Goal: Transaction & Acquisition: Purchase product/service

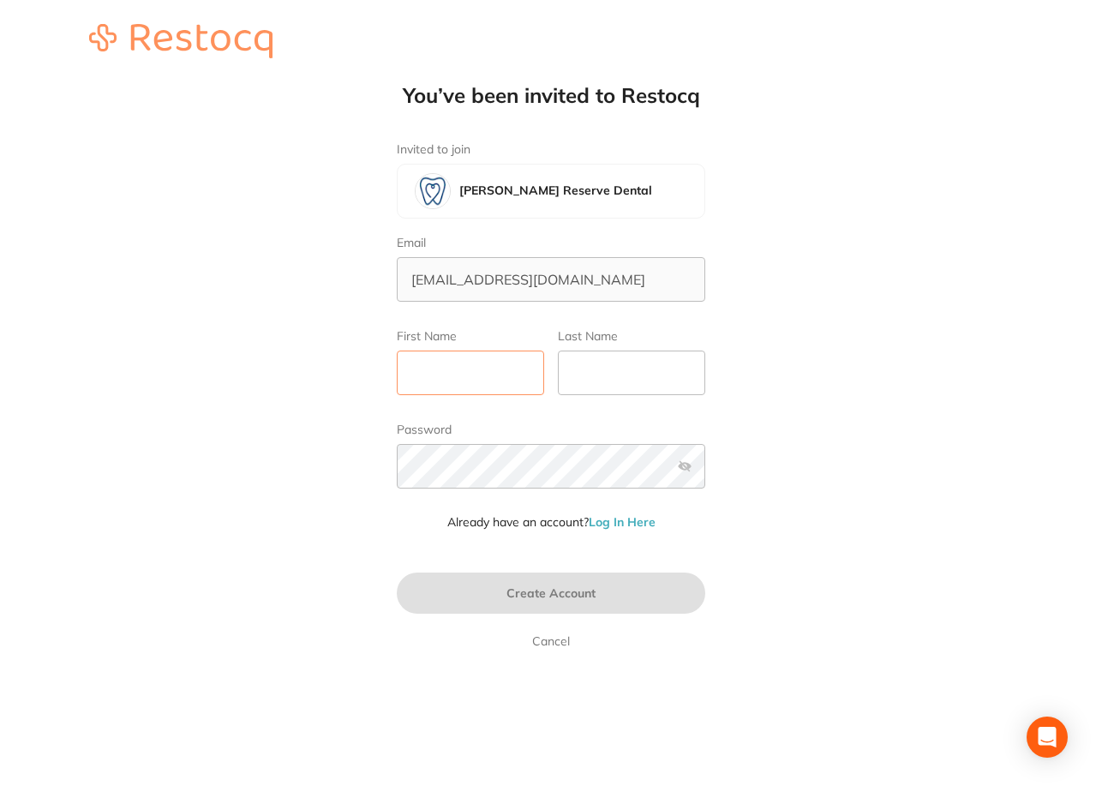
drag, startPoint x: 478, startPoint y: 371, endPoint x: 481, endPoint y: 362, distance: 9.8
click at [478, 371] on input "First Name" at bounding box center [470, 373] width 147 height 45
type input "Ally"
click at [622, 381] on input "Last Name" at bounding box center [631, 373] width 147 height 45
type input "[PERSON_NAME]"
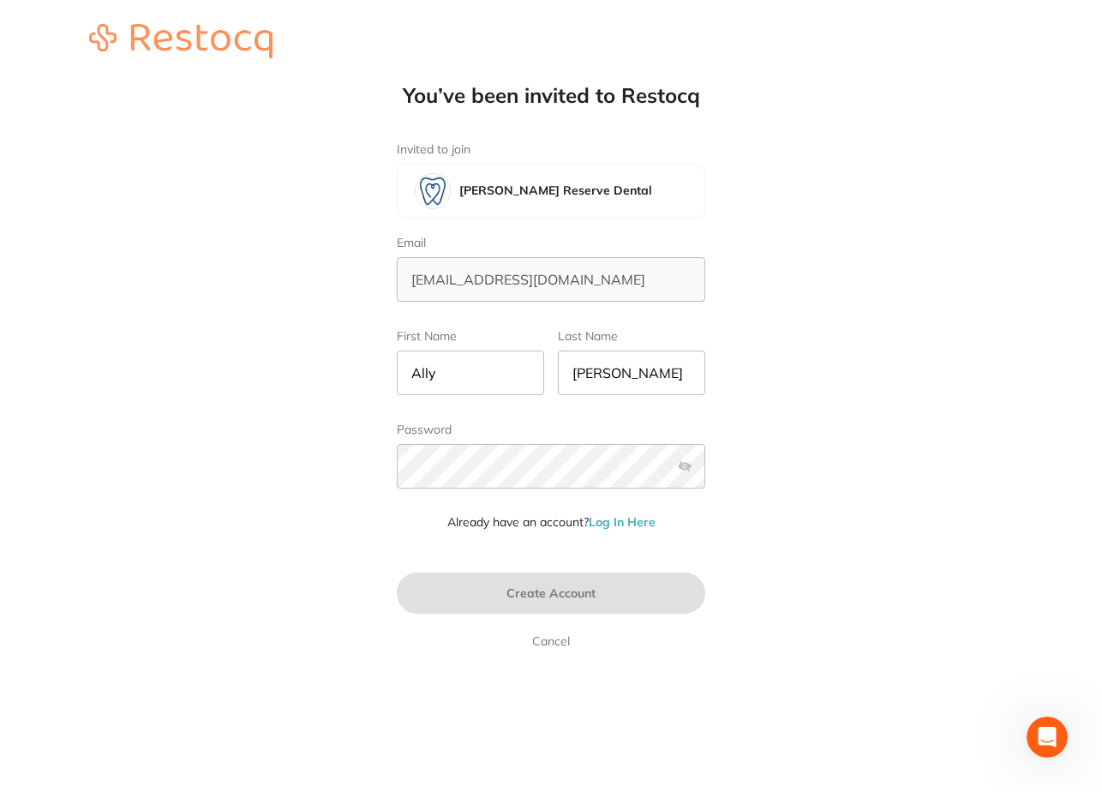
click at [684, 464] on label at bounding box center [685, 466] width 14 height 14
click at [705, 471] on input "checkbox" at bounding box center [705, 471] width 0 height 0
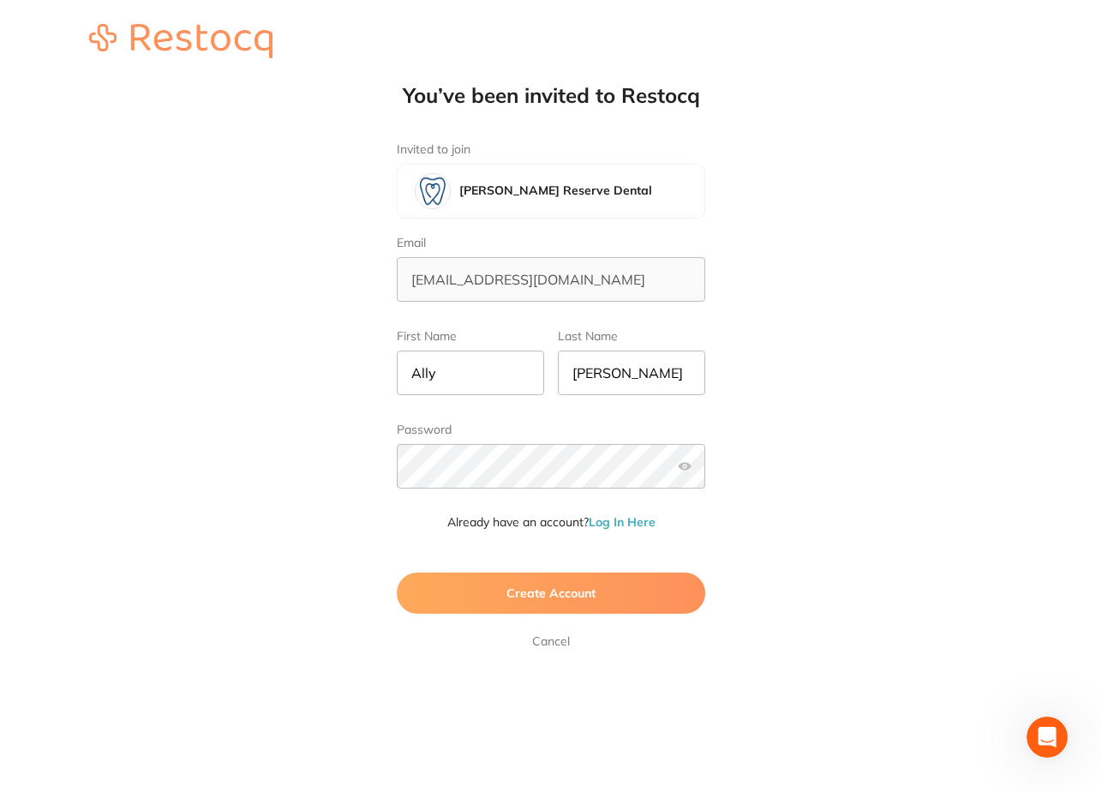
click at [551, 587] on span "Create Account" at bounding box center [551, 592] width 89 height 15
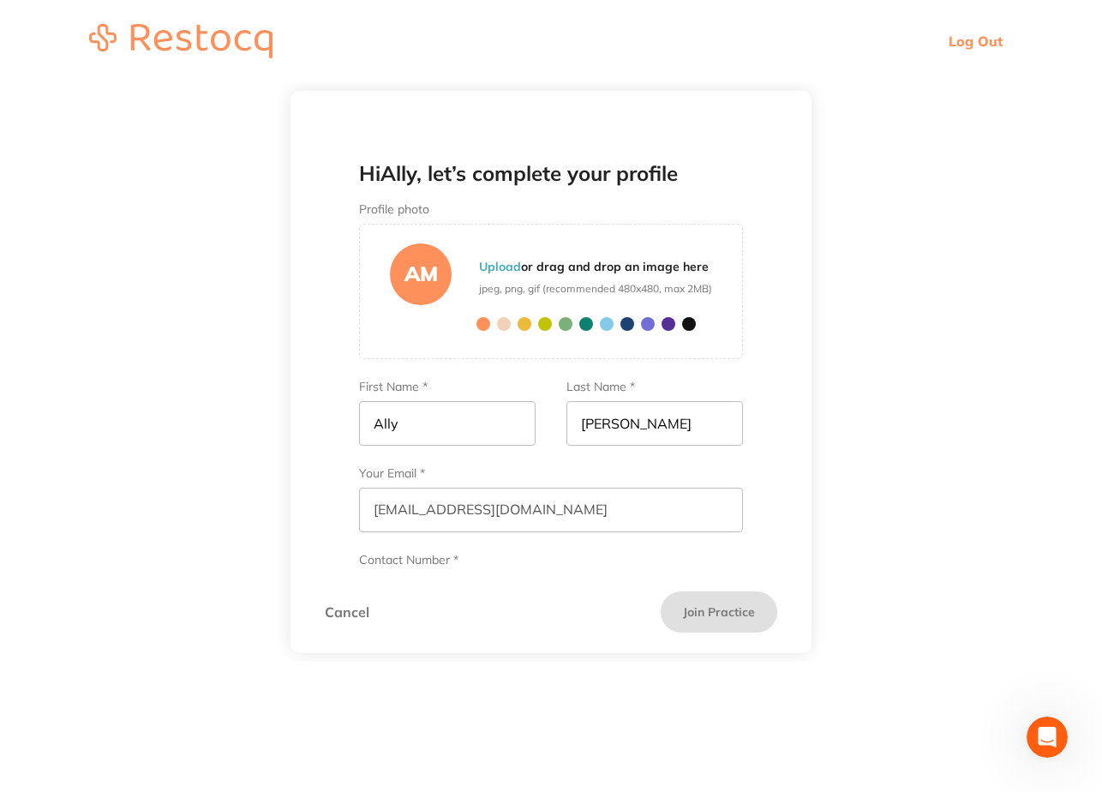
scroll to position [73, 0]
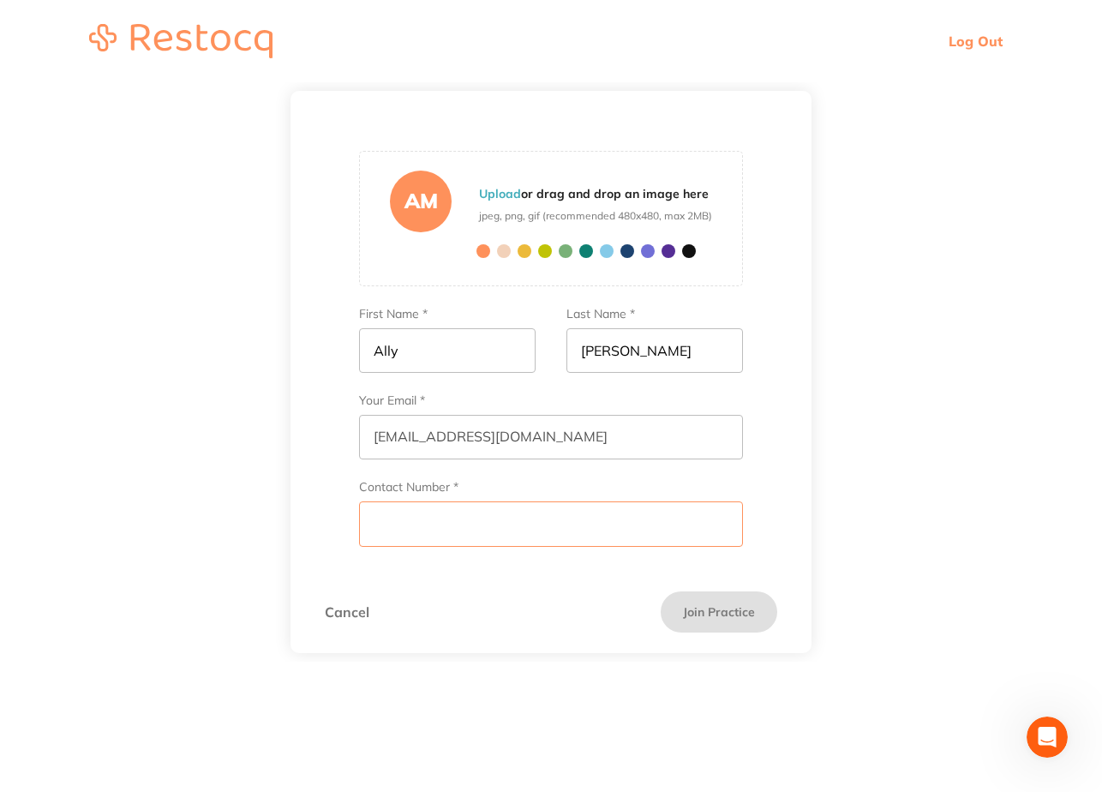
click at [438, 519] on input "Contact Number *" at bounding box center [551, 523] width 384 height 45
type input "0456044522"
click at [717, 621] on button "Join Practice" at bounding box center [719, 611] width 117 height 41
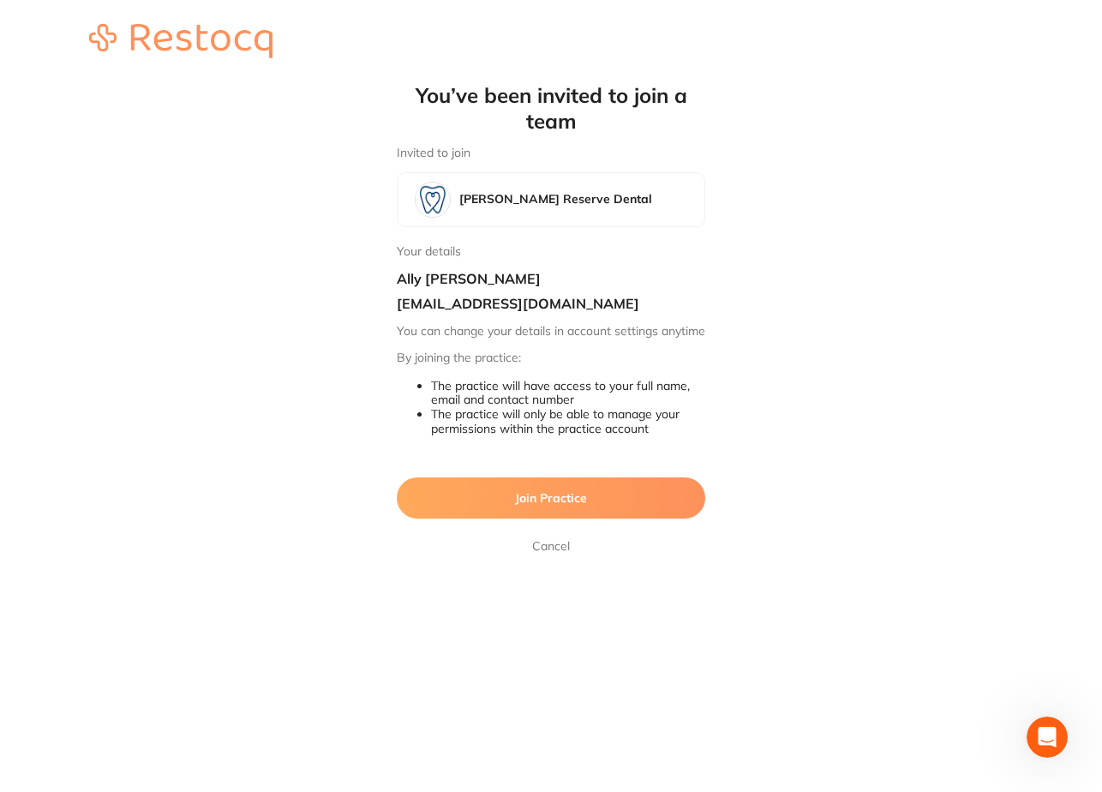
click at [599, 512] on button "Join Practice" at bounding box center [551, 497] width 309 height 41
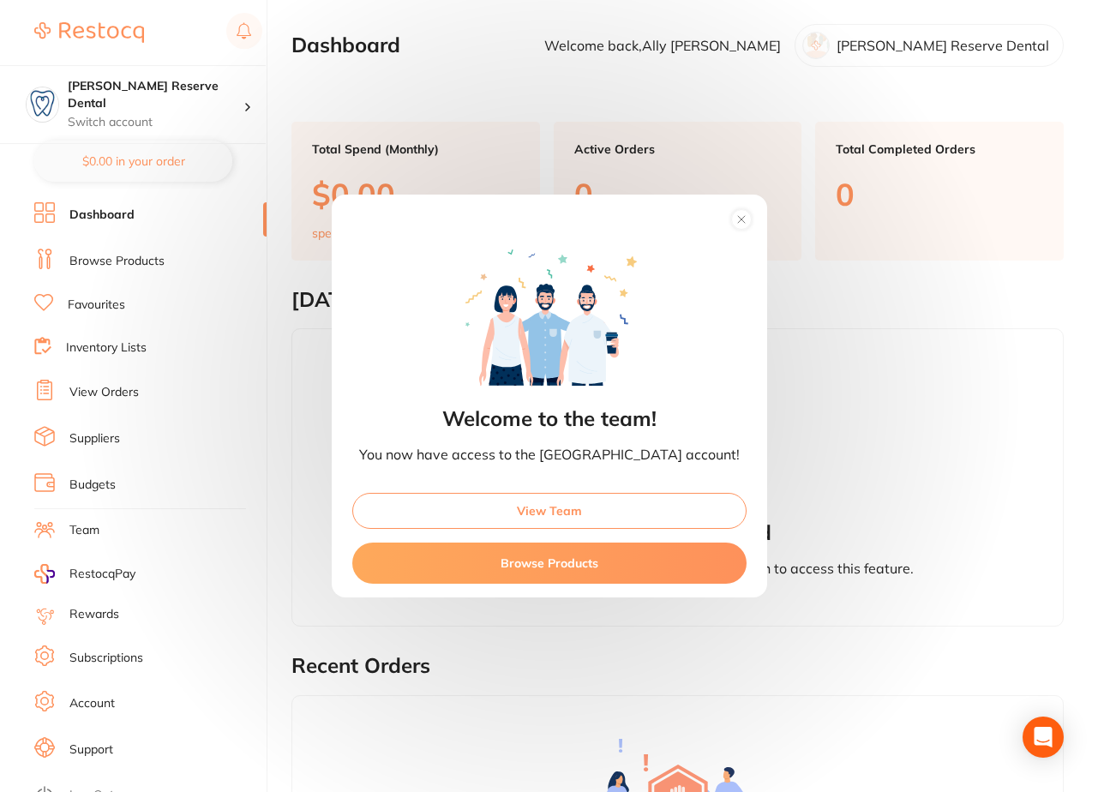
click at [731, 213] on circle at bounding box center [741, 220] width 20 height 20
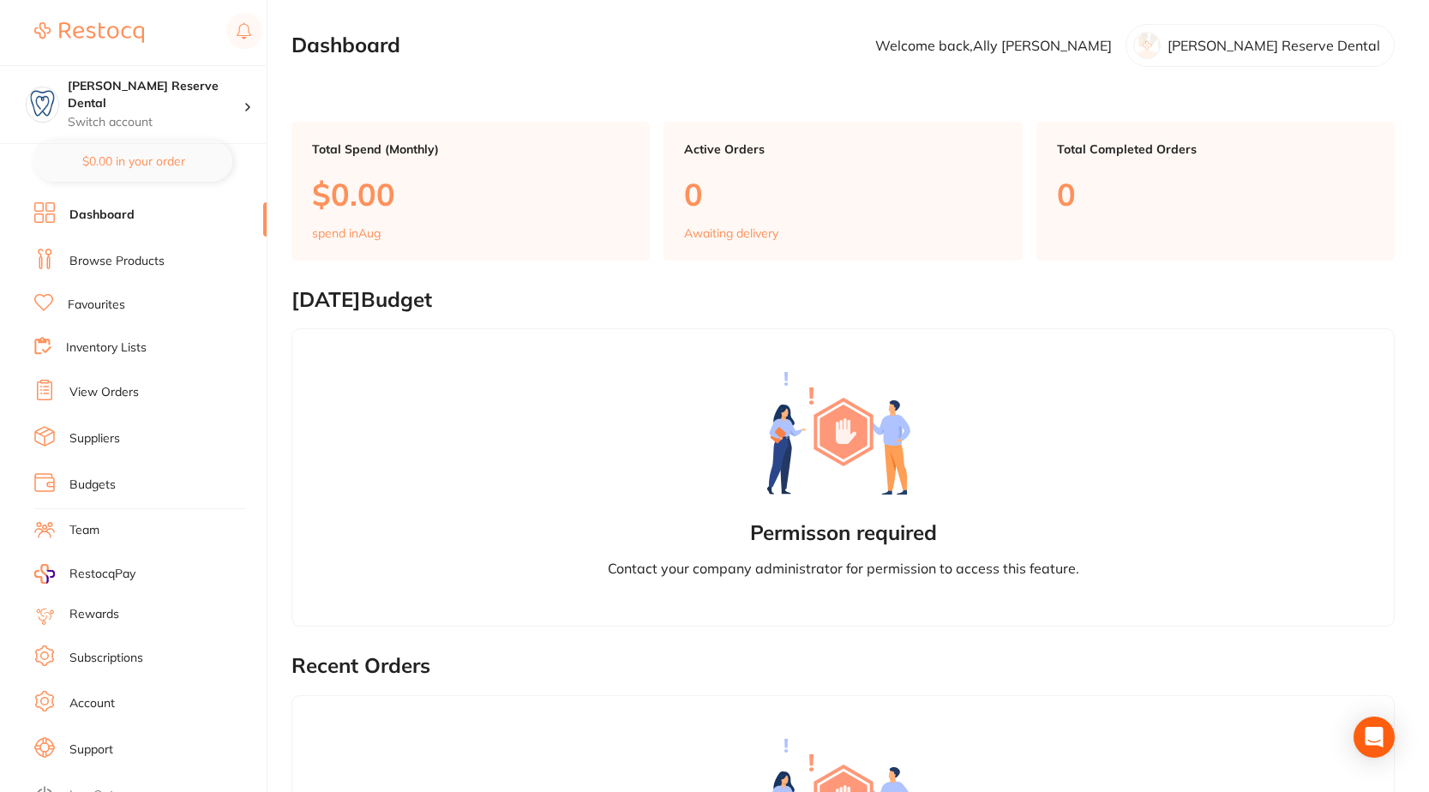
click at [165, 262] on li "Browse Products" at bounding box center [150, 262] width 232 height 26
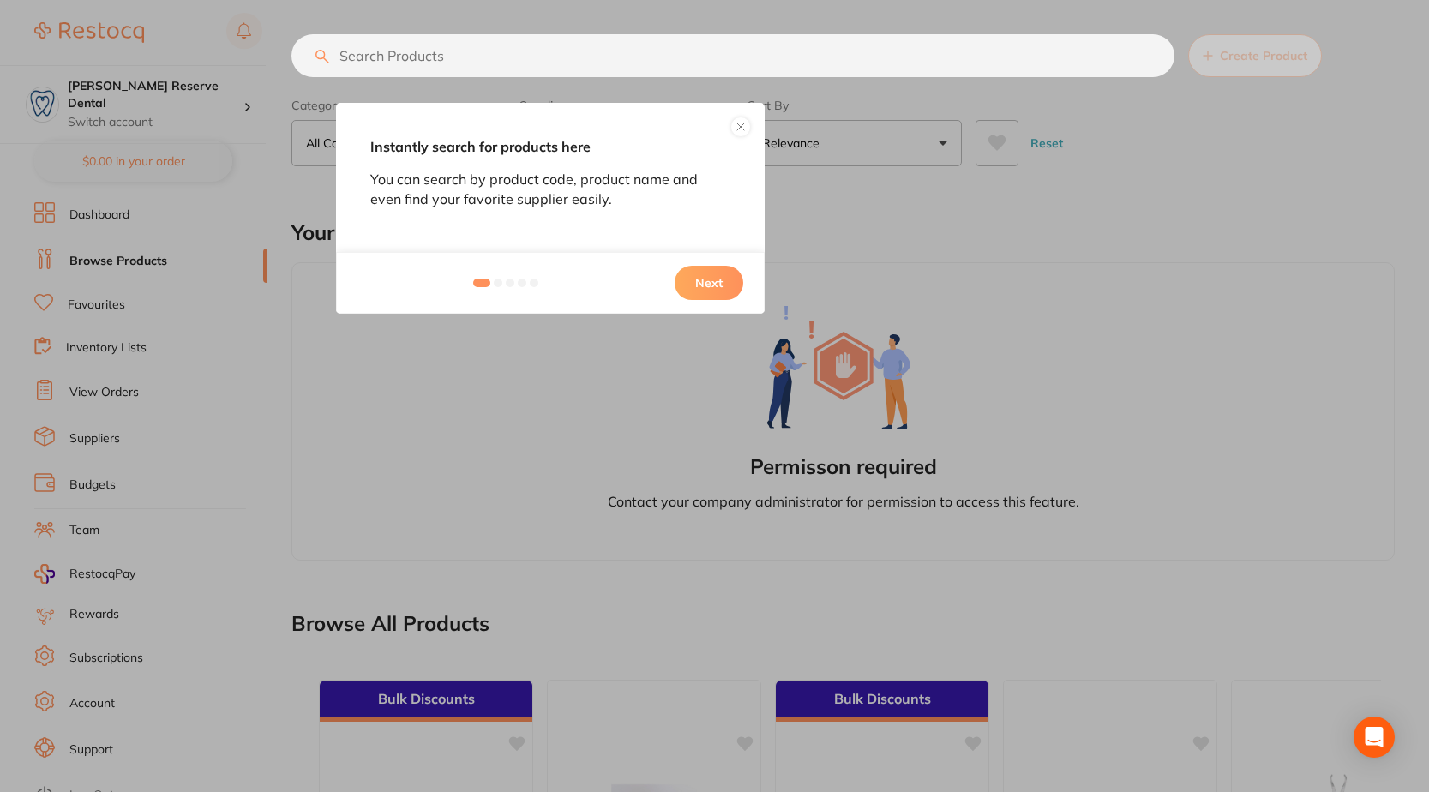
click at [702, 282] on button "Next" at bounding box center [709, 283] width 69 height 34
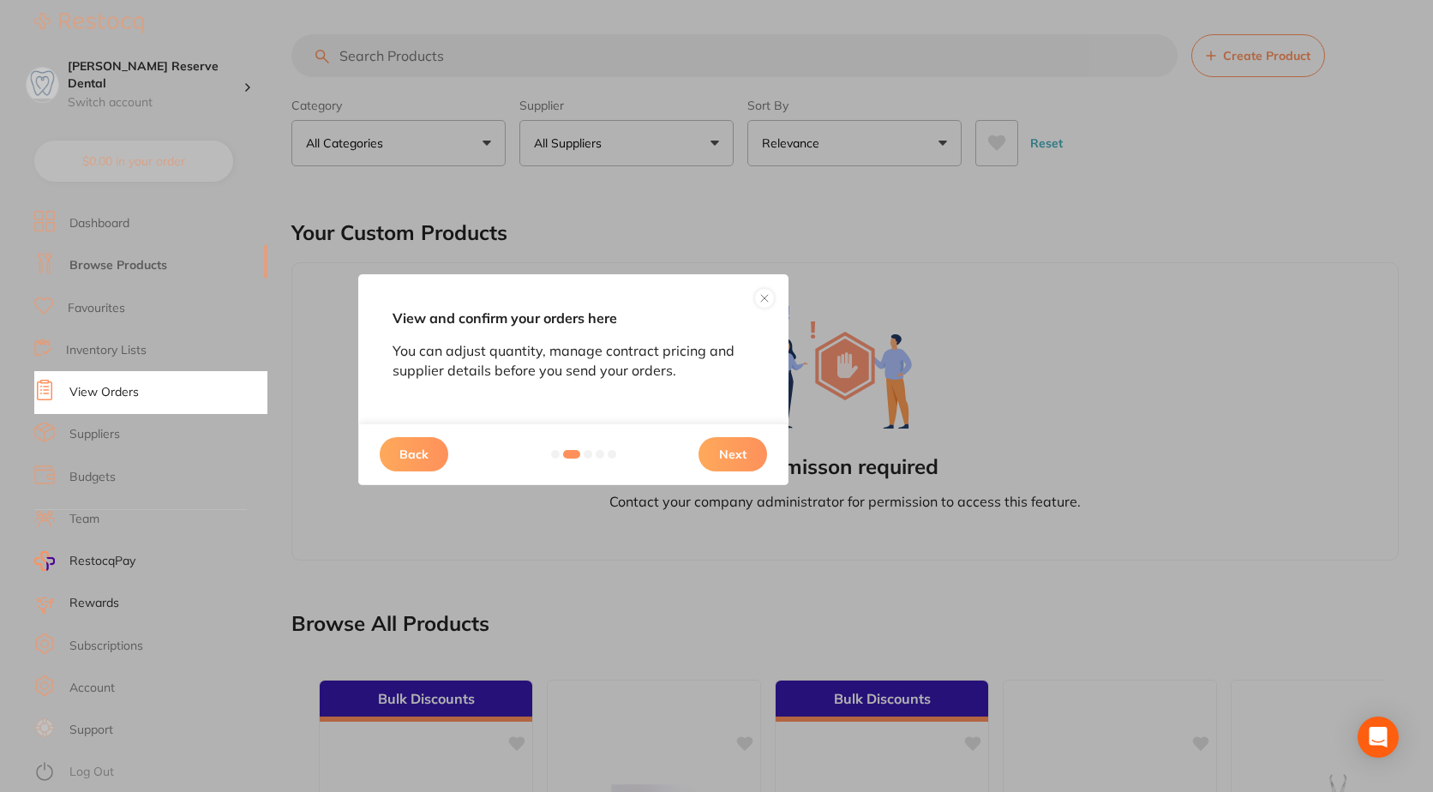
click at [734, 452] on button "Next" at bounding box center [733, 454] width 69 height 34
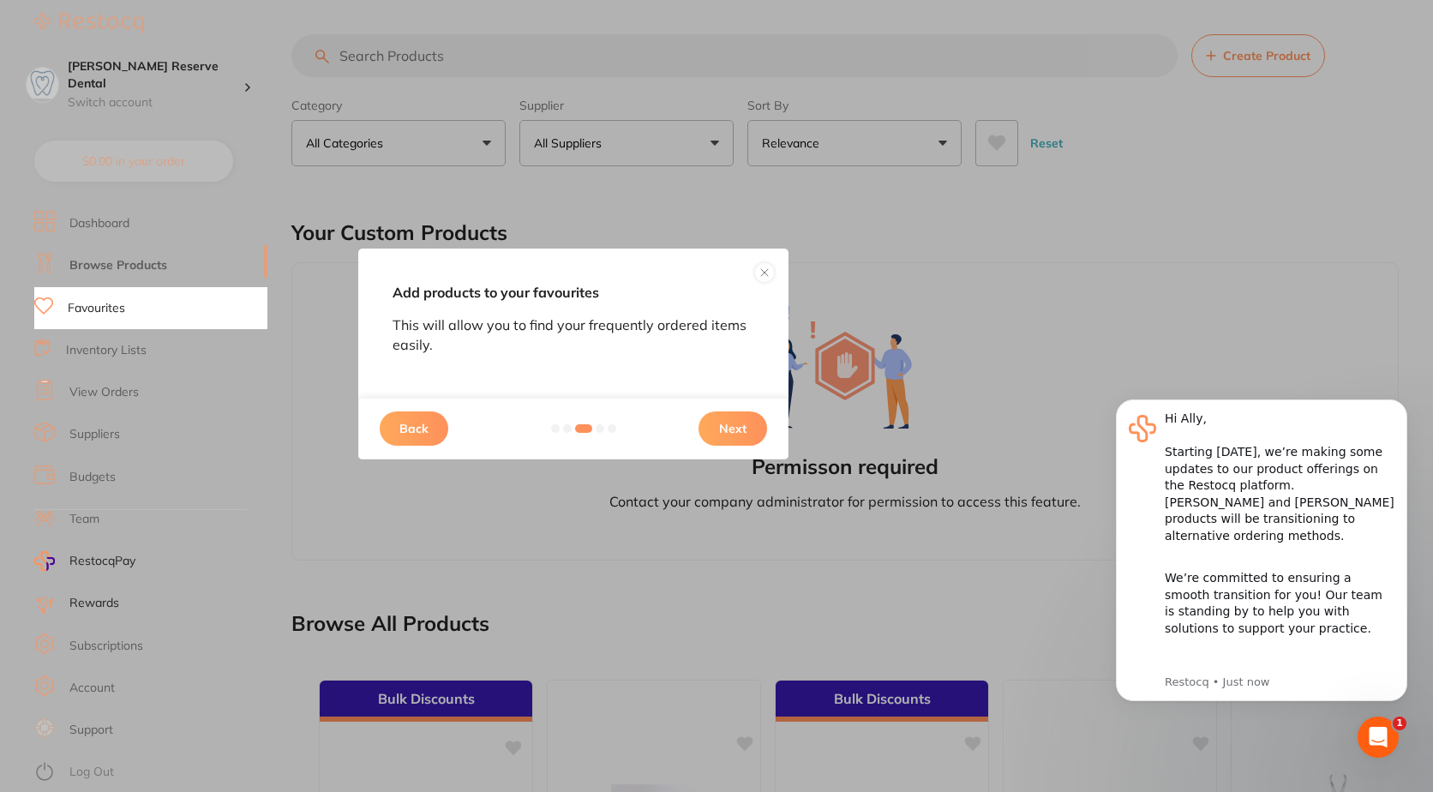
click at [735, 426] on button "Next" at bounding box center [733, 428] width 69 height 34
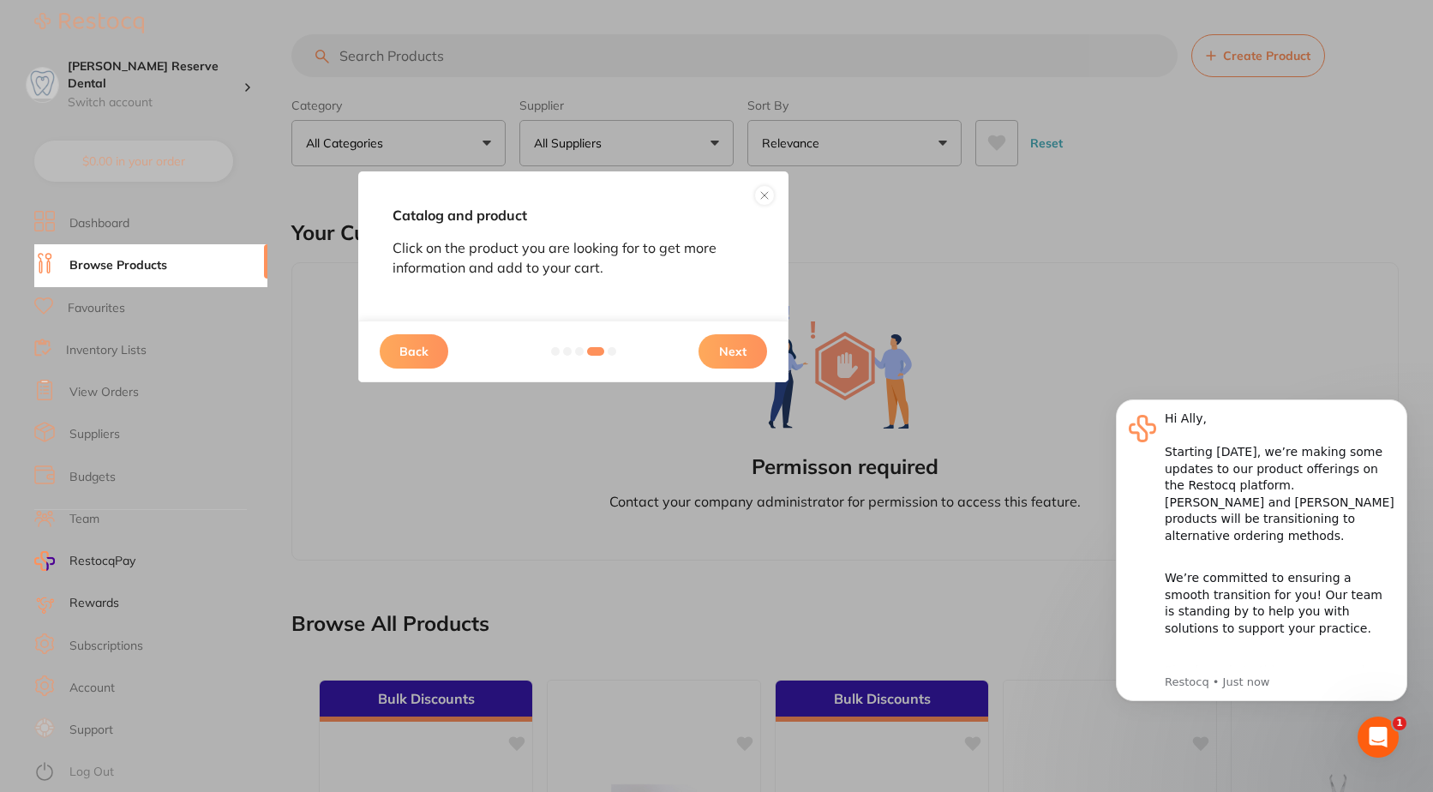
click at [742, 344] on button "Next" at bounding box center [733, 351] width 69 height 34
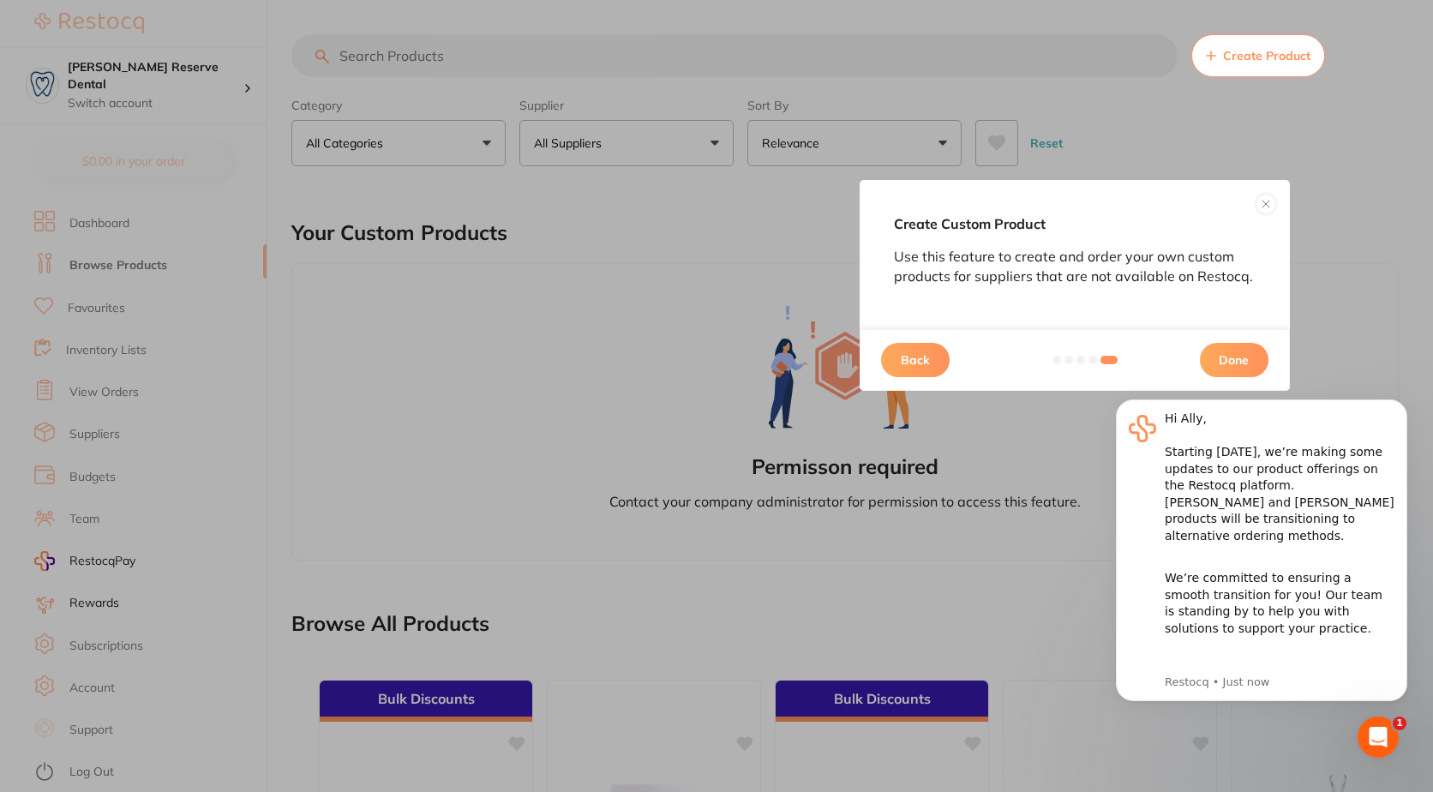
click at [1097, 201] on button at bounding box center [1266, 204] width 21 height 21
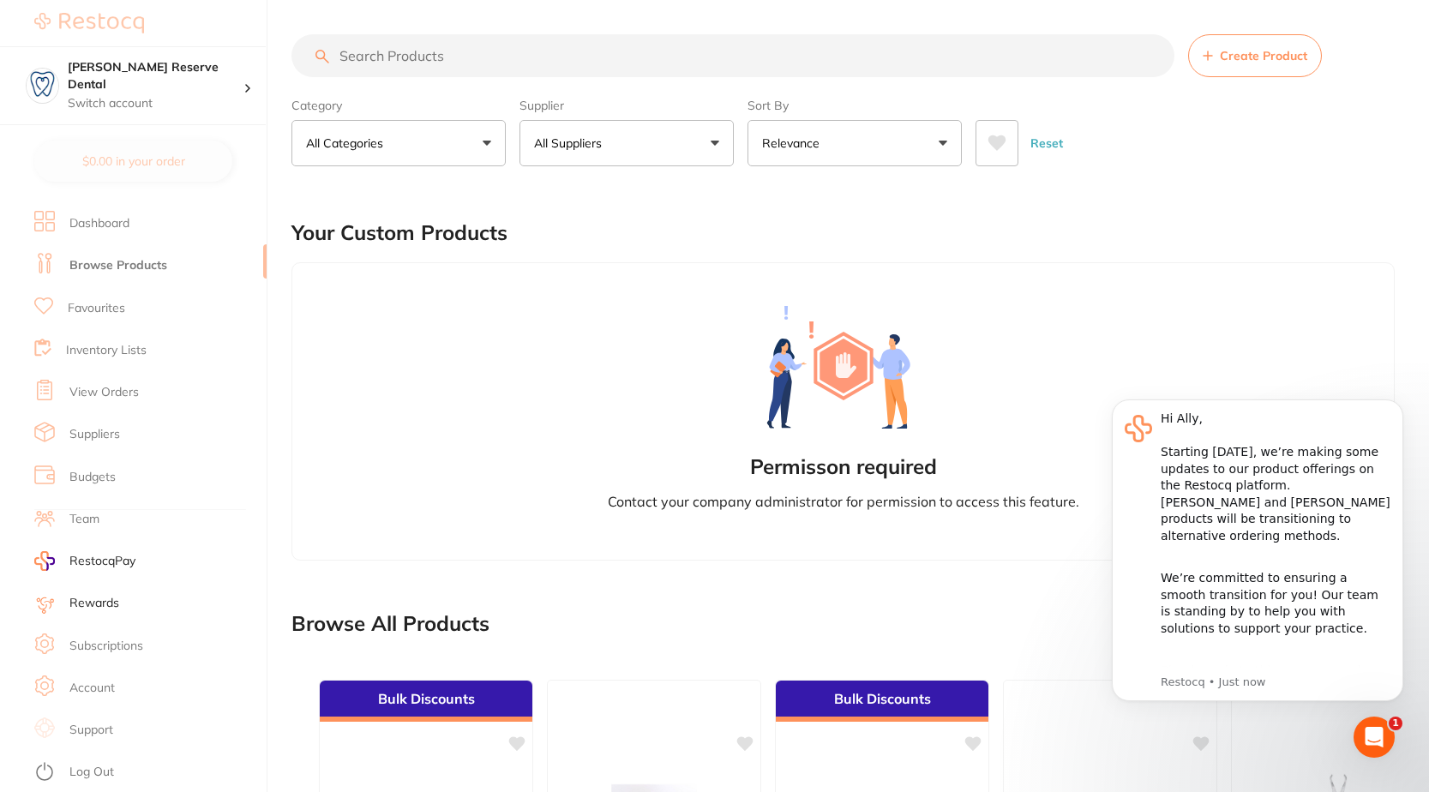
click at [514, 57] on input "search" at bounding box center [732, 55] width 883 height 43
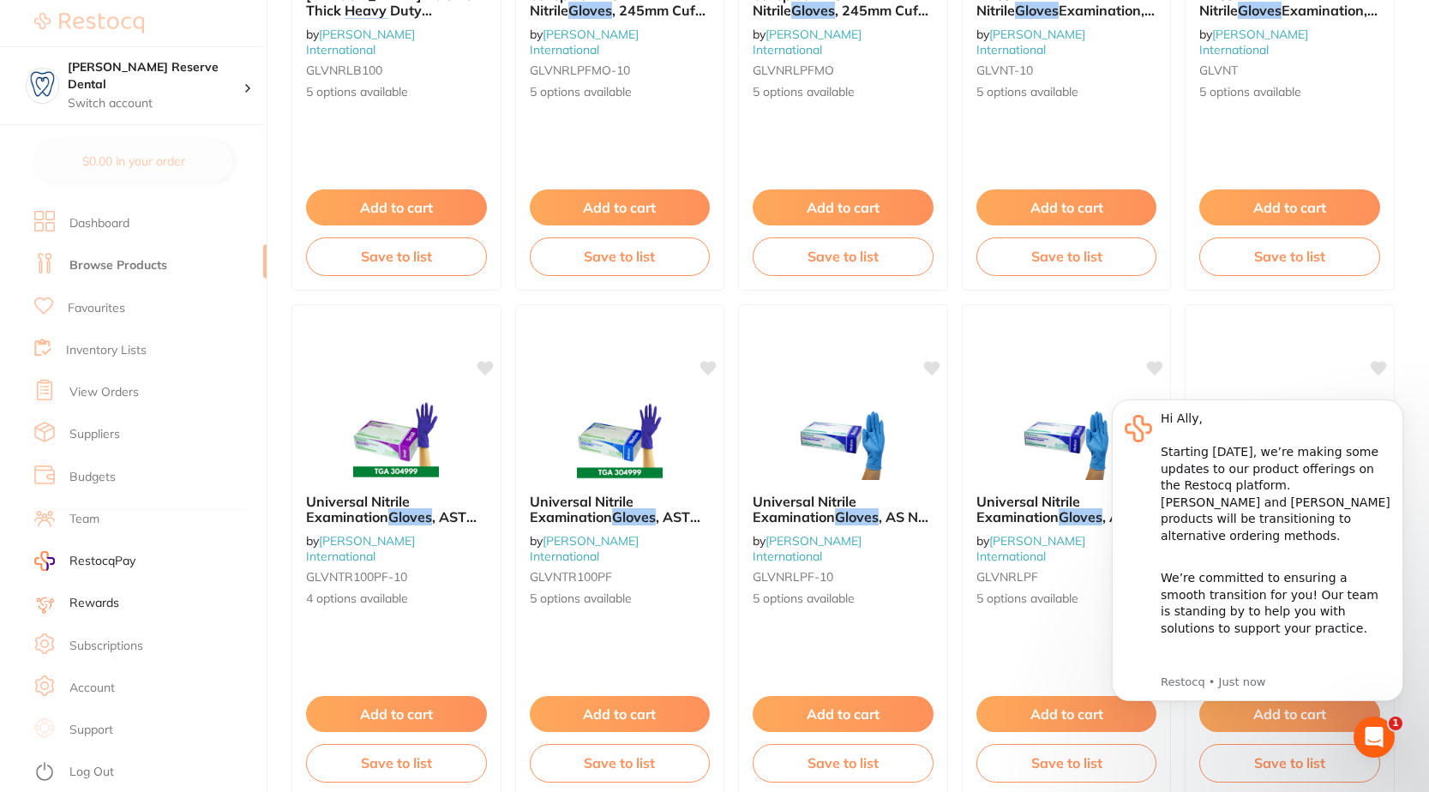
scroll to position [2057, 0]
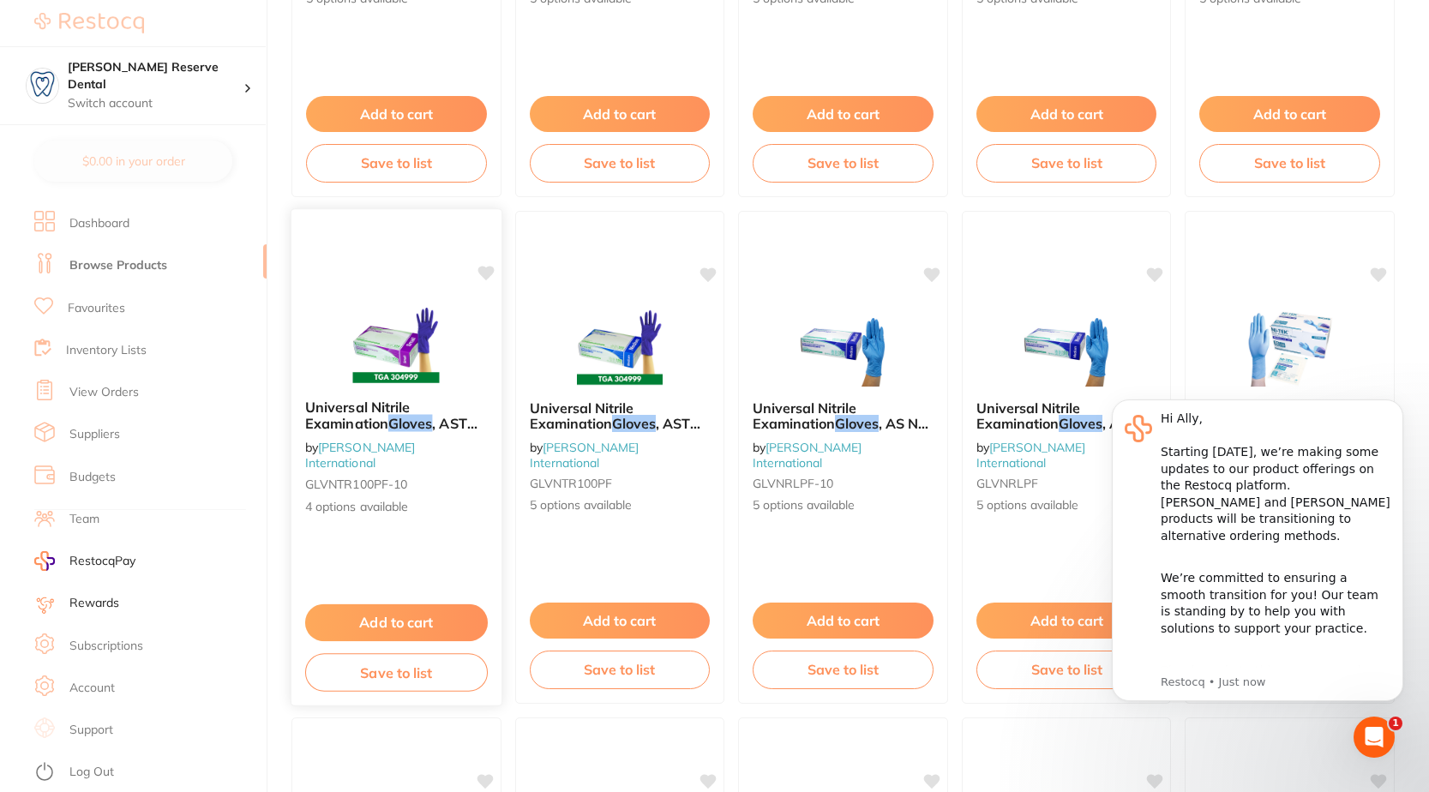
type input "gloves"
click at [434, 617] on button "Add to cart" at bounding box center [396, 622] width 183 height 37
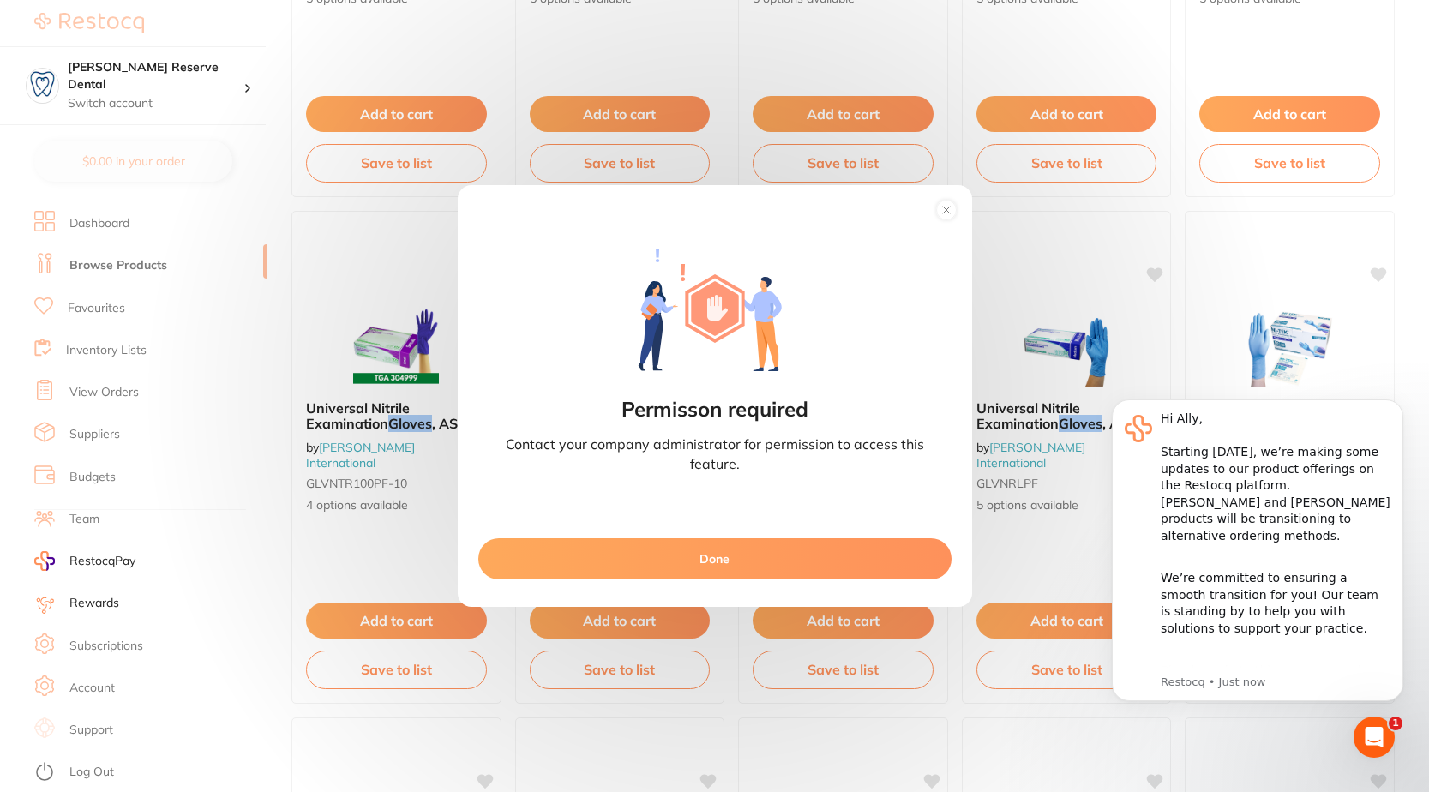
click at [729, 555] on button "Done" at bounding box center [714, 558] width 473 height 41
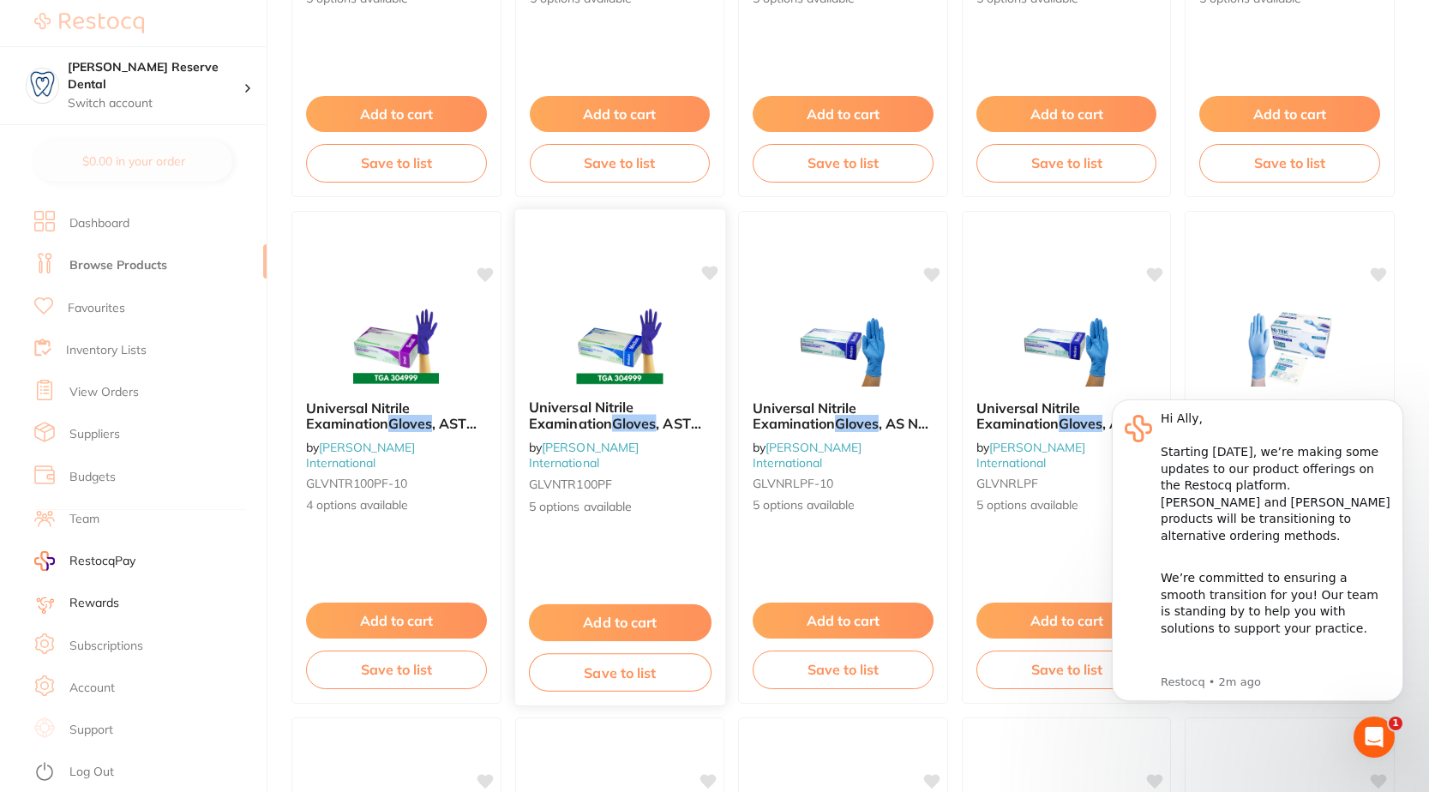
click at [654, 622] on button "Add to cart" at bounding box center [620, 622] width 183 height 37
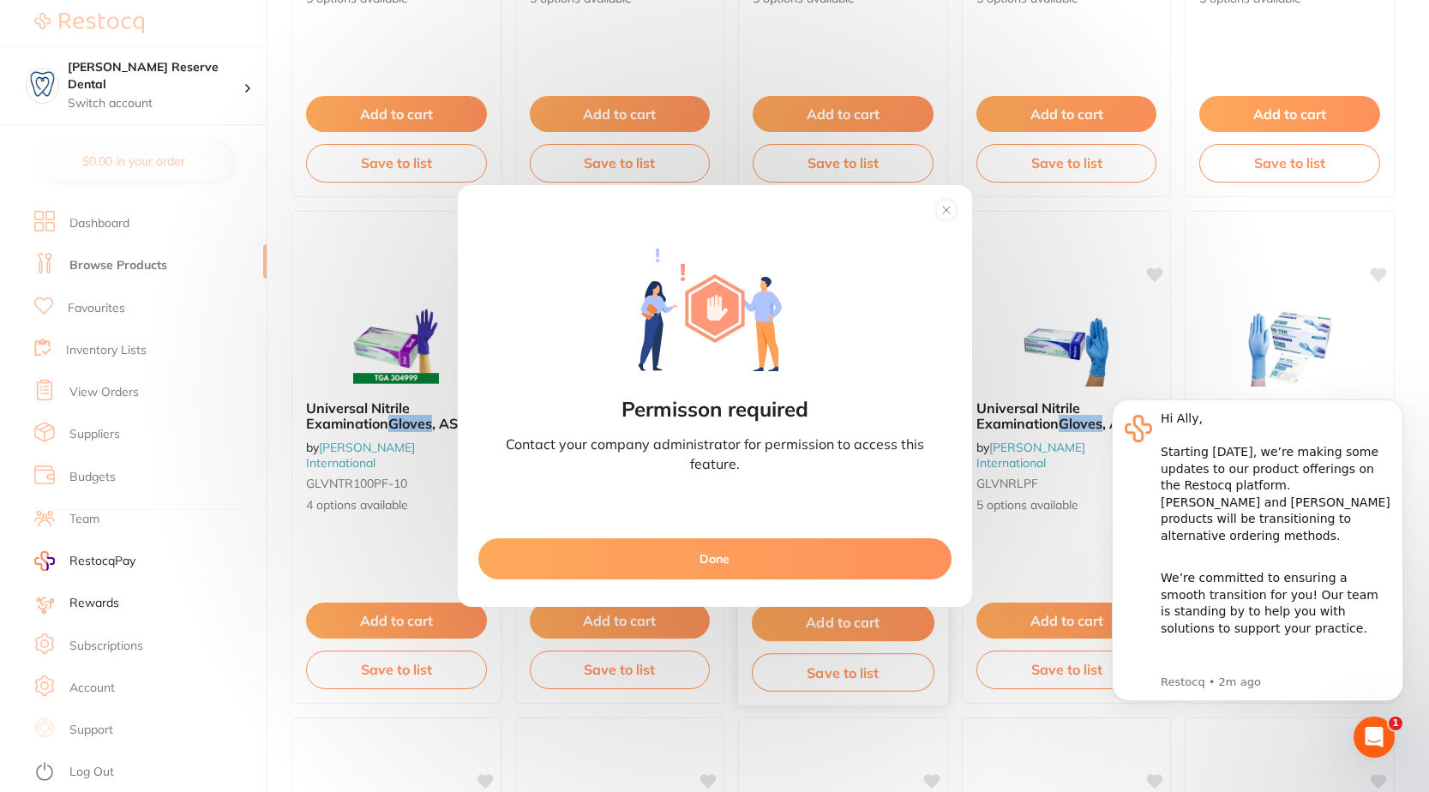
click at [749, 543] on button "Done" at bounding box center [714, 558] width 473 height 41
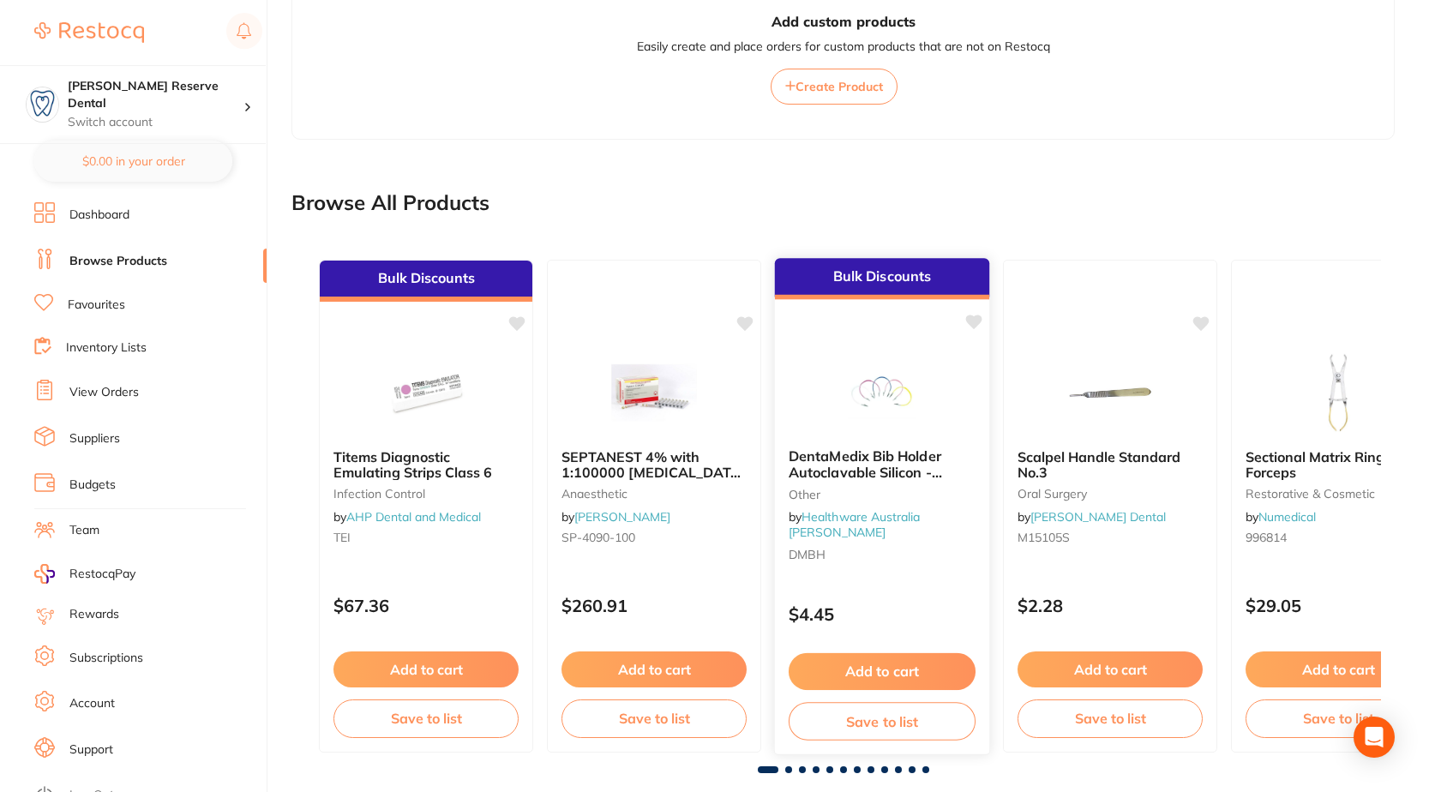
scroll to position [408, 0]
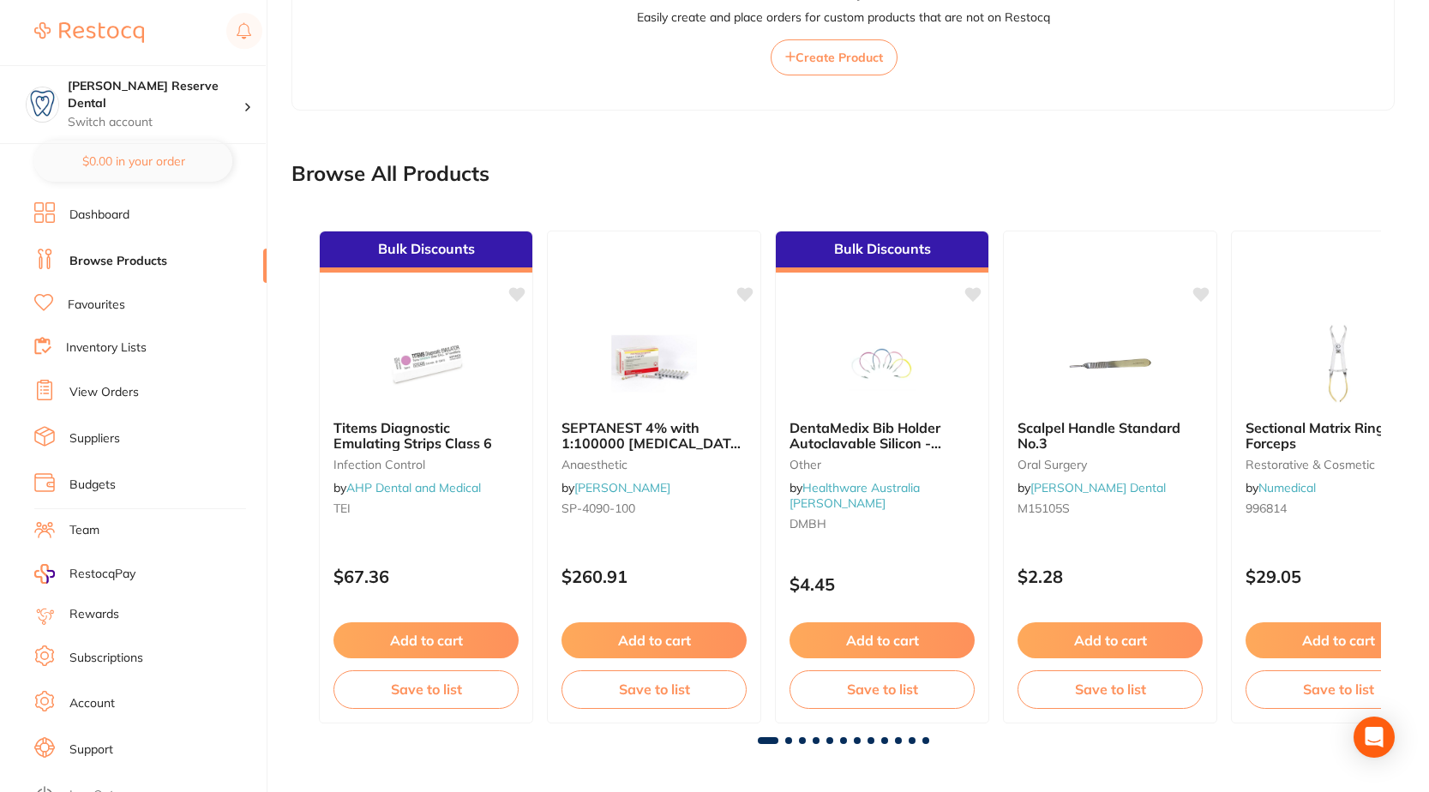
click at [627, 635] on button "Add to cart" at bounding box center [653, 640] width 185 height 36
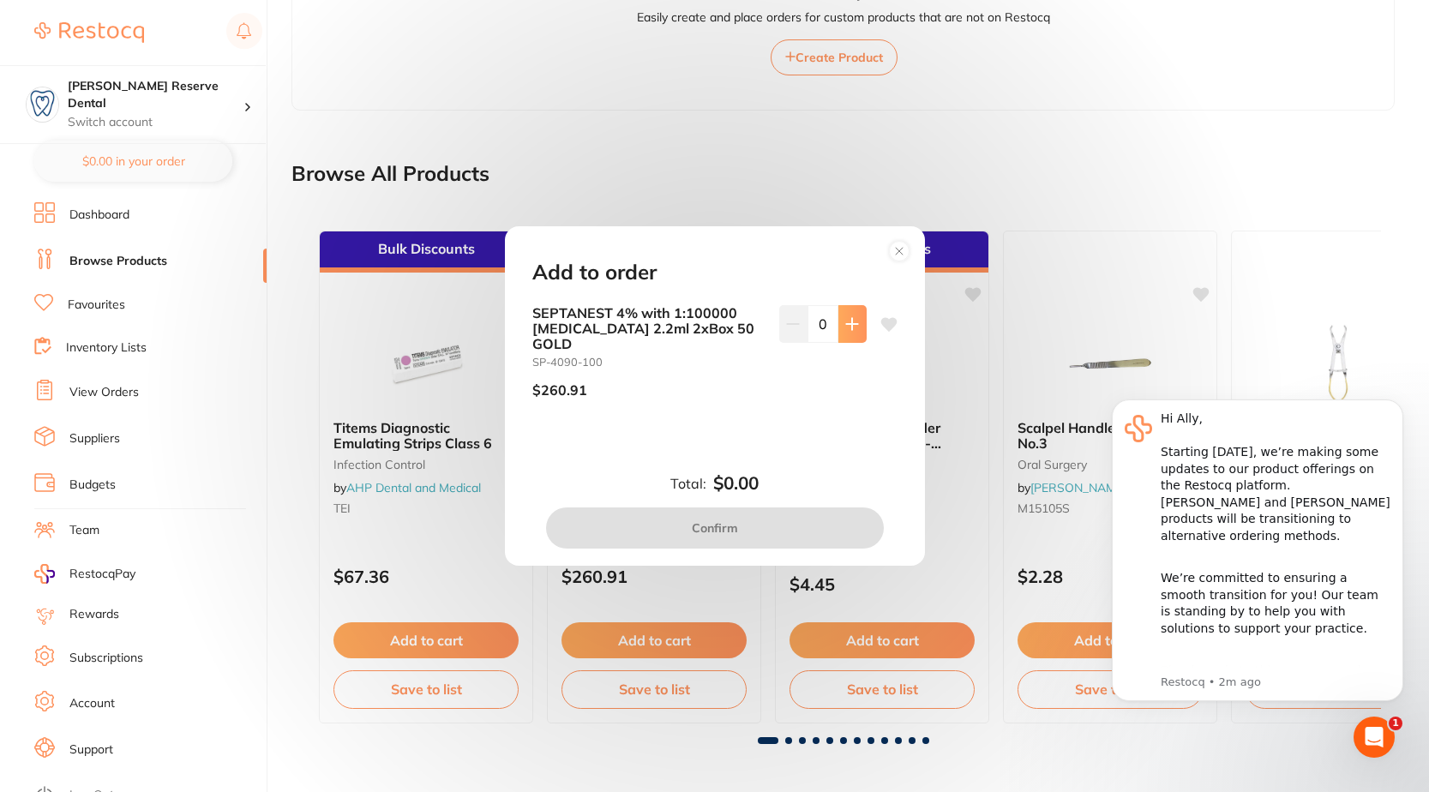
click at [848, 329] on icon at bounding box center [851, 323] width 11 height 11
type input "1"
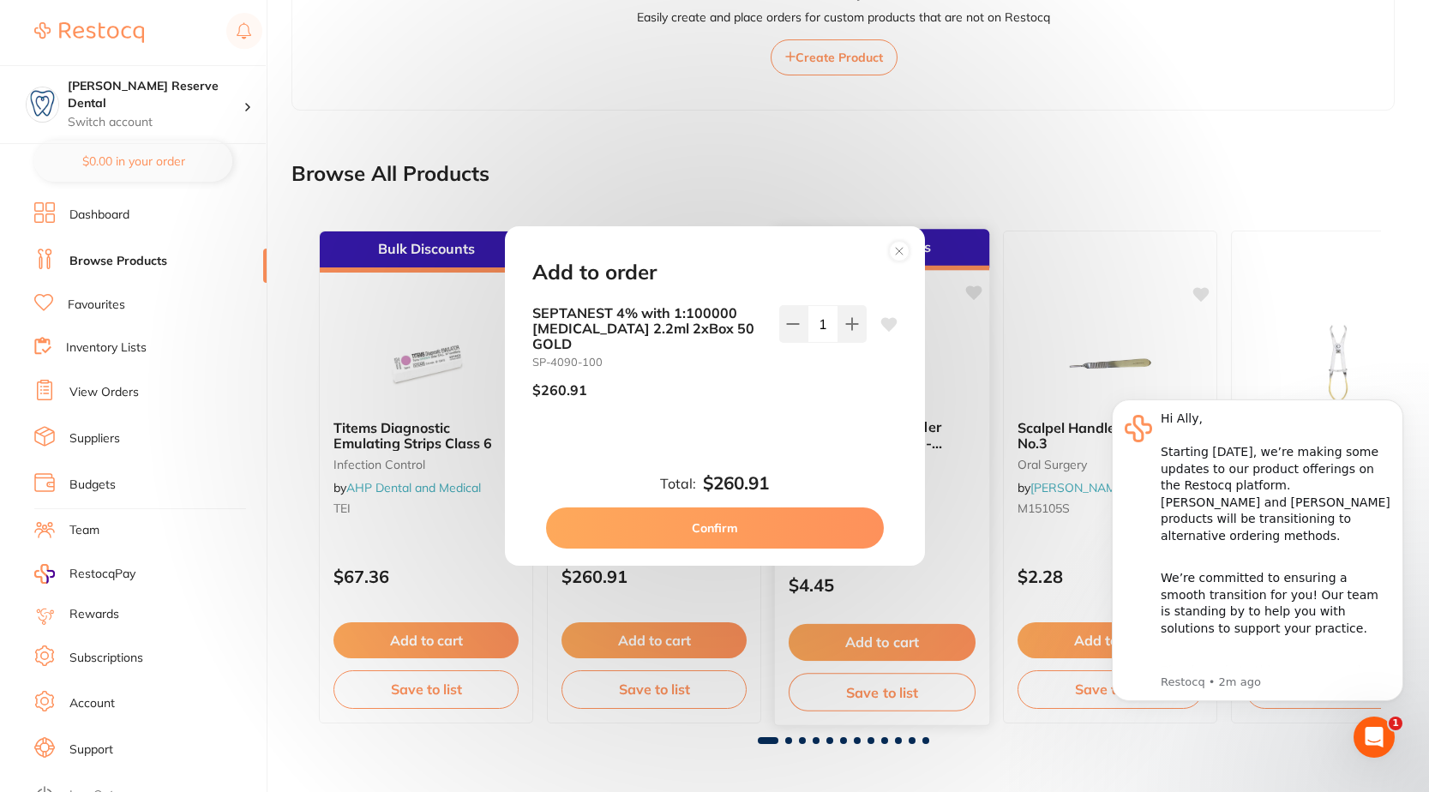
click at [813, 513] on button "Confirm" at bounding box center [715, 527] width 338 height 41
checkbox input "false"
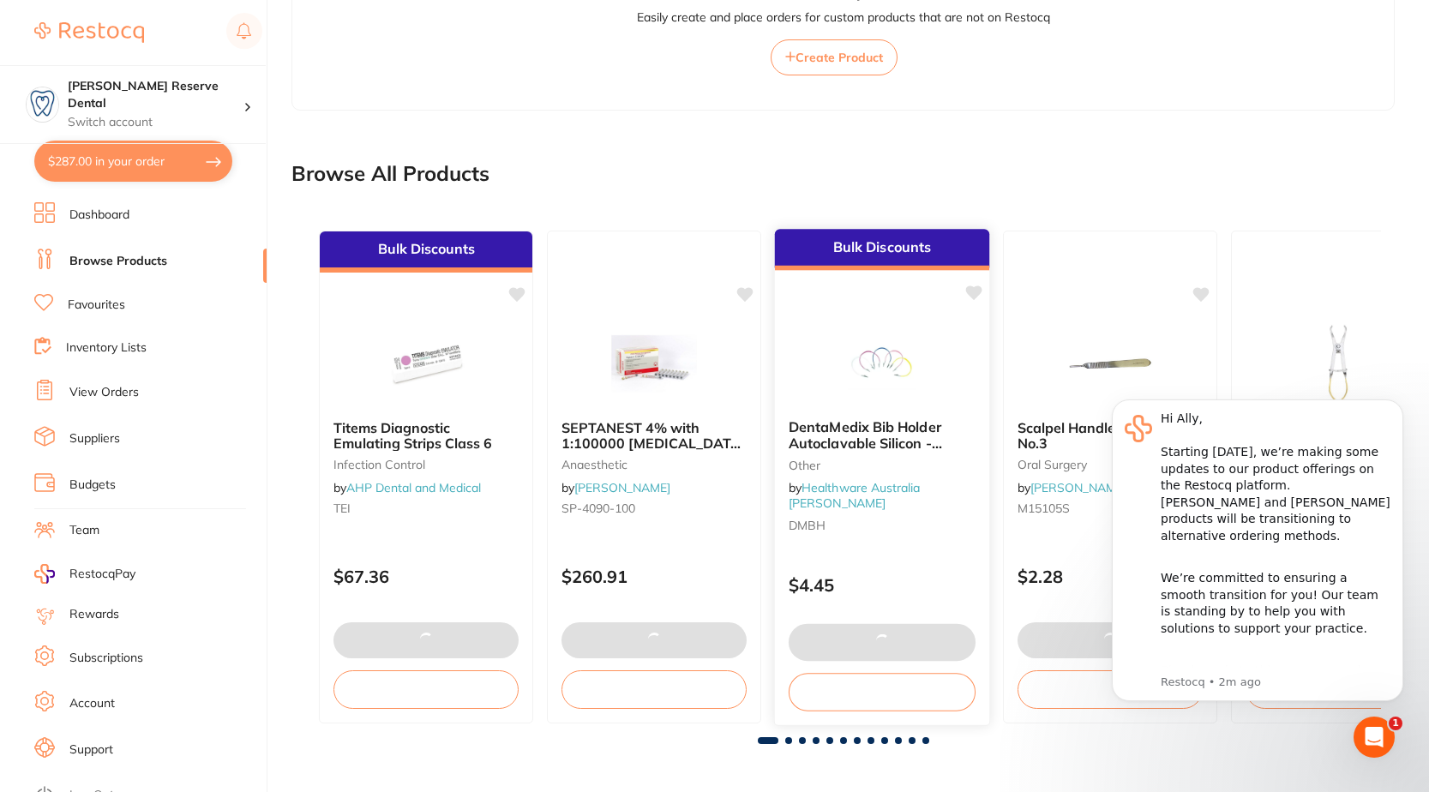
click at [929, 638] on button at bounding box center [882, 642] width 187 height 37
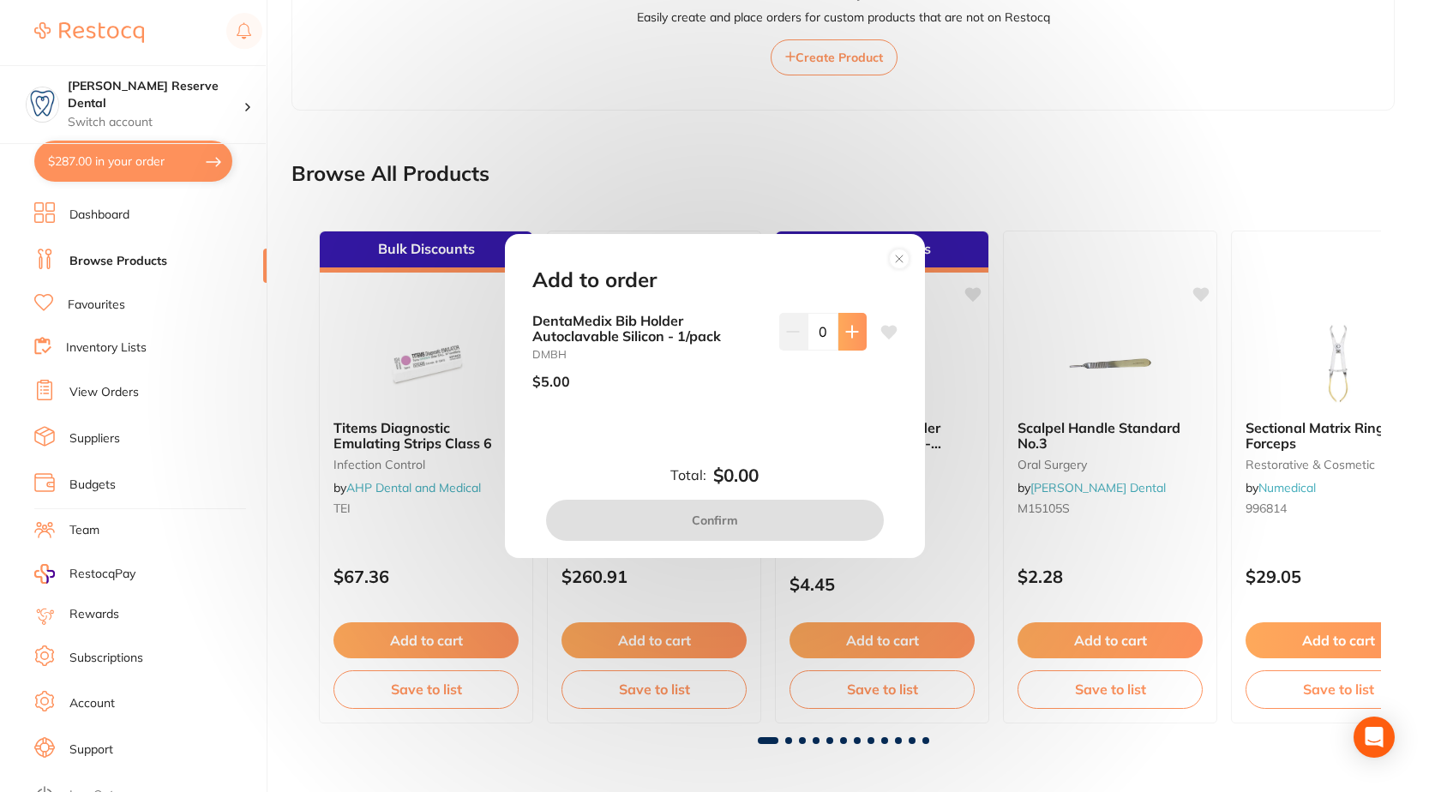
click at [855, 341] on button at bounding box center [852, 332] width 28 height 38
type input "1"
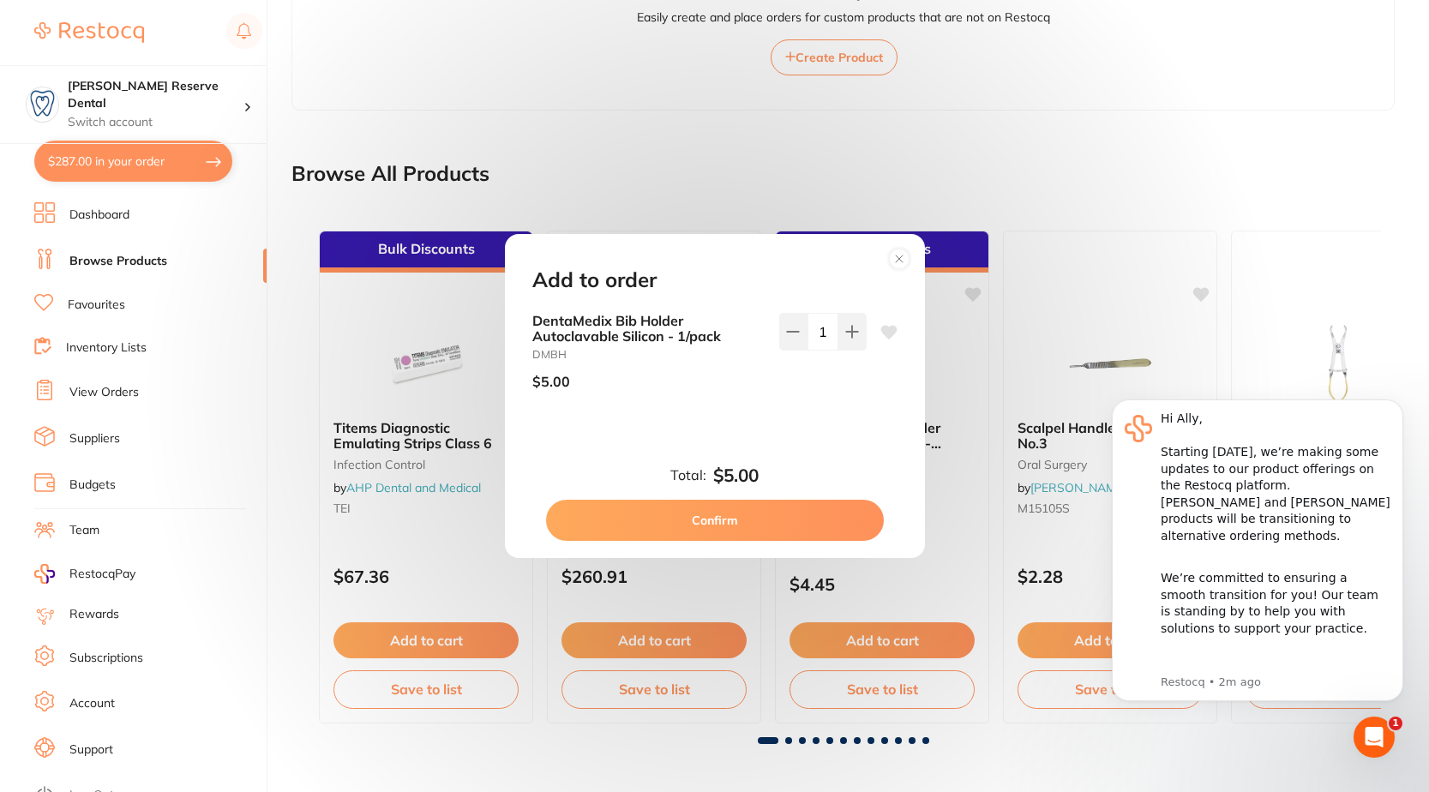
click at [790, 520] on button "Confirm" at bounding box center [715, 520] width 338 height 41
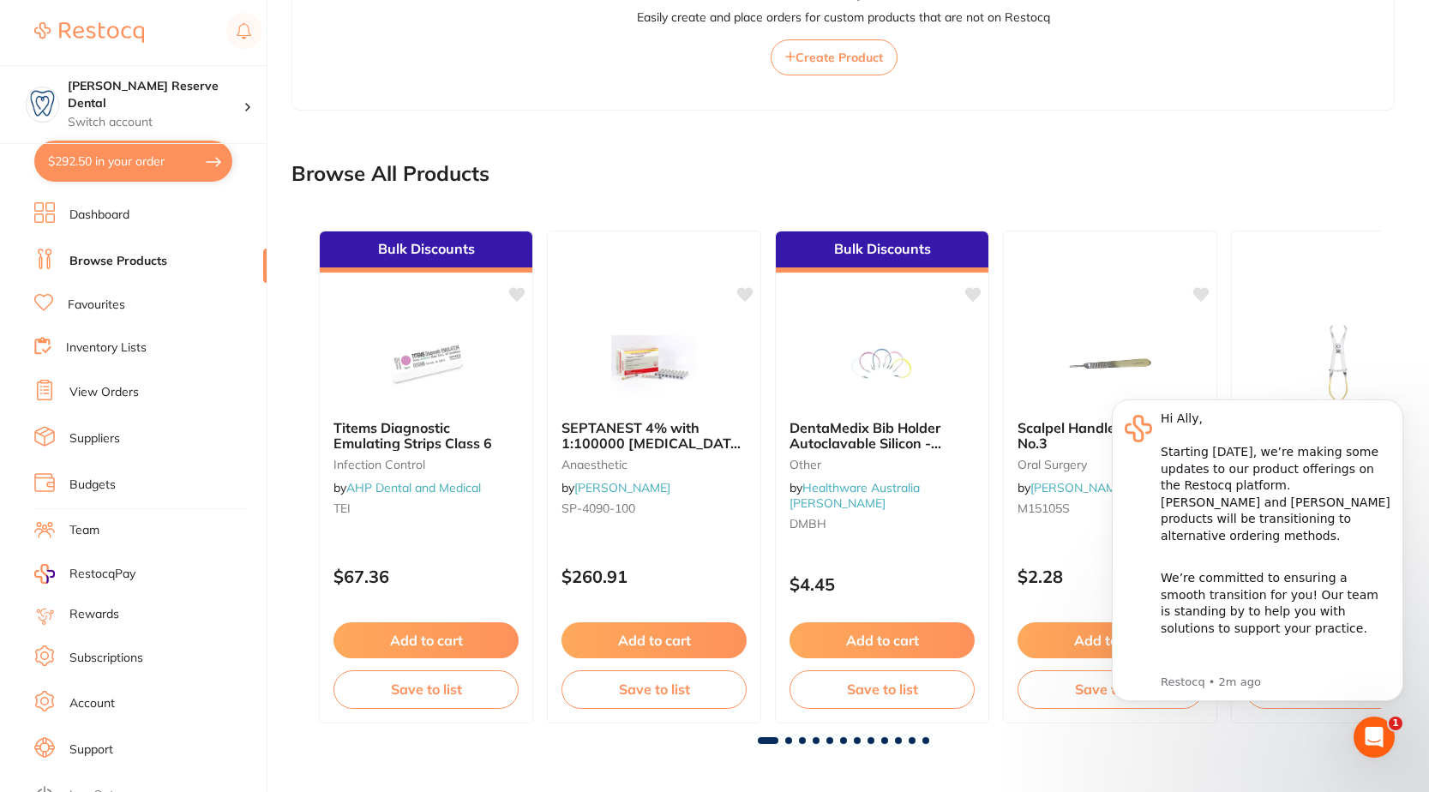
click at [111, 172] on button "$292.50 in your order" at bounding box center [133, 161] width 198 height 41
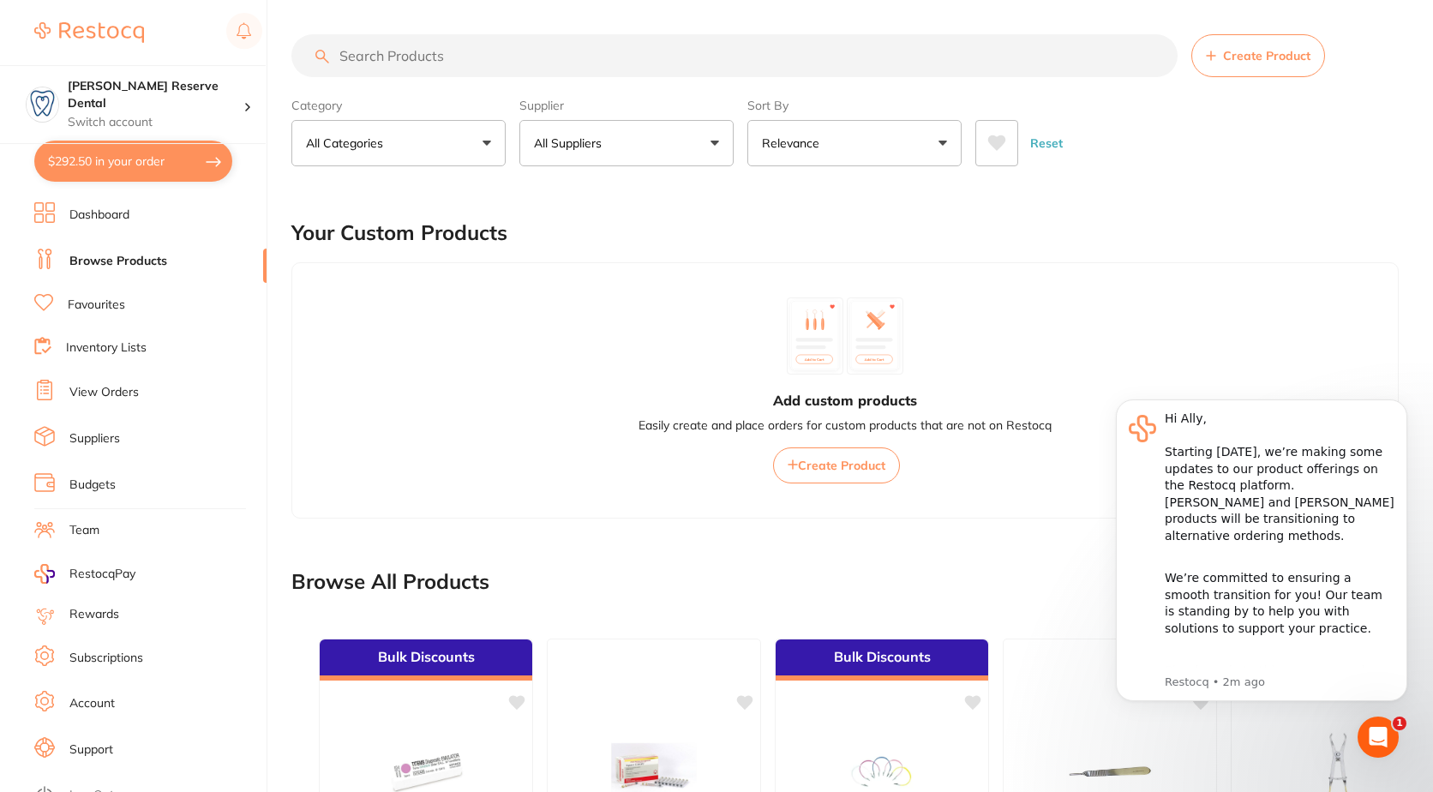
checkbox input "true"
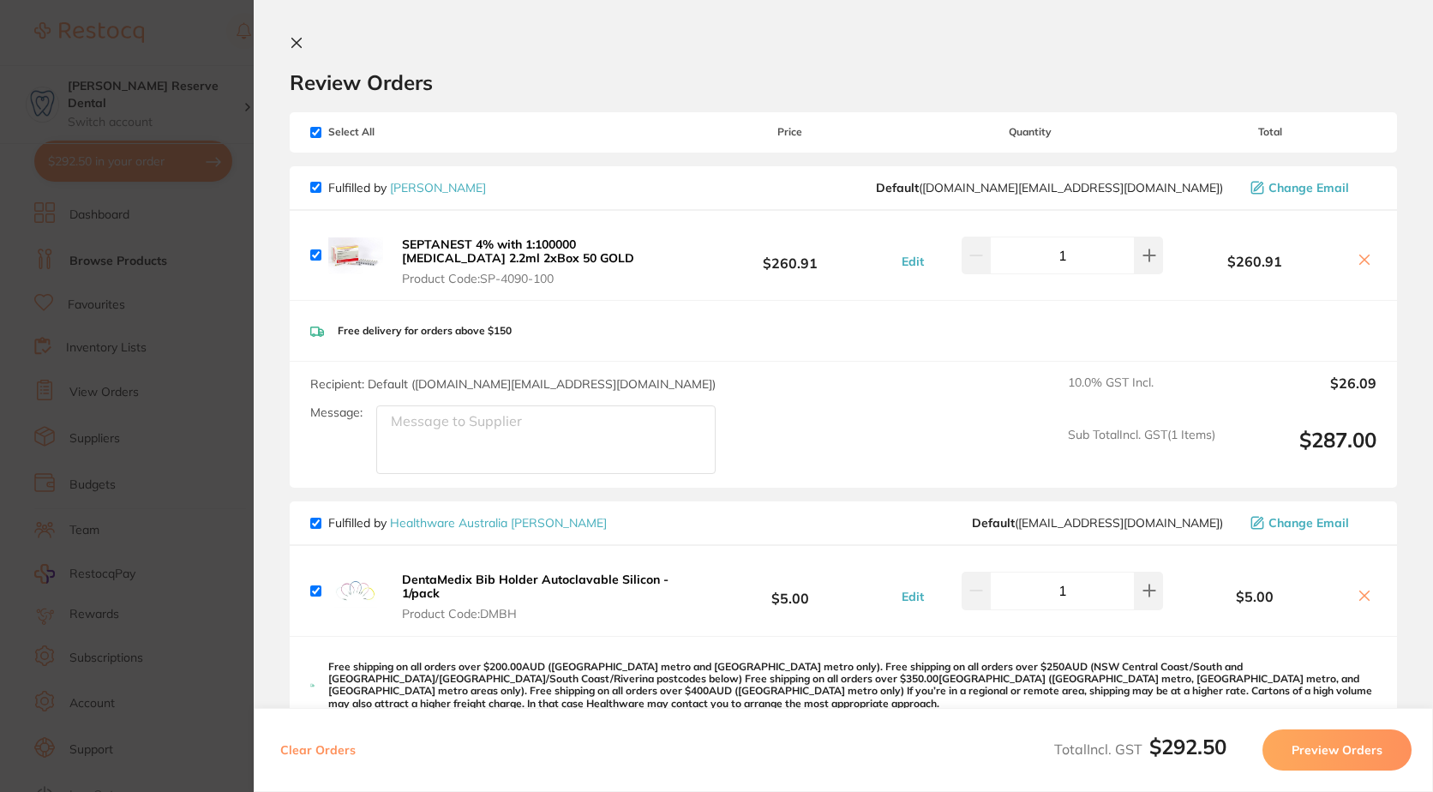
click at [315, 184] on input "checkbox" at bounding box center [315, 187] width 11 height 11
checkbox input "false"
click at [298, 44] on icon at bounding box center [296, 43] width 9 height 9
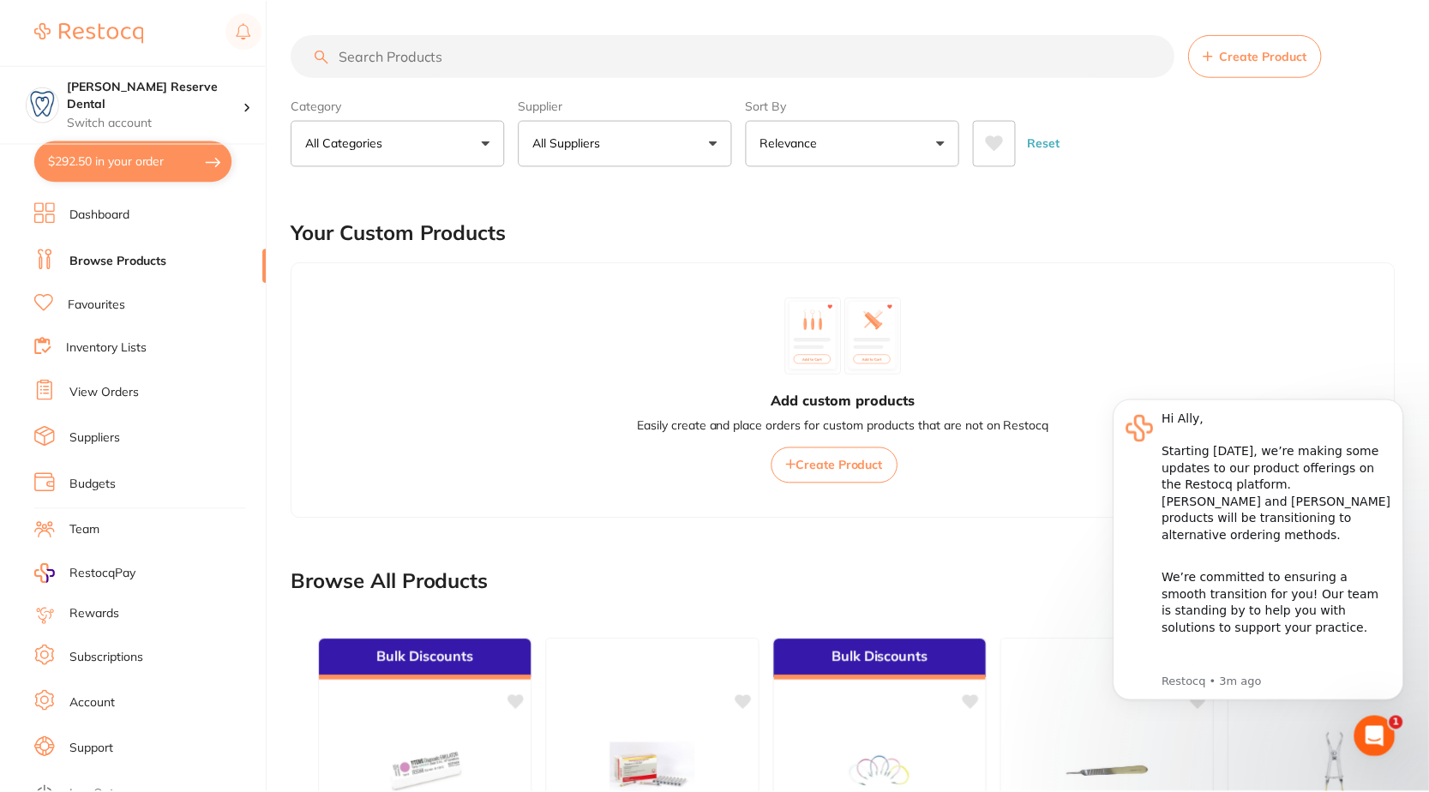
scroll to position [408, 0]
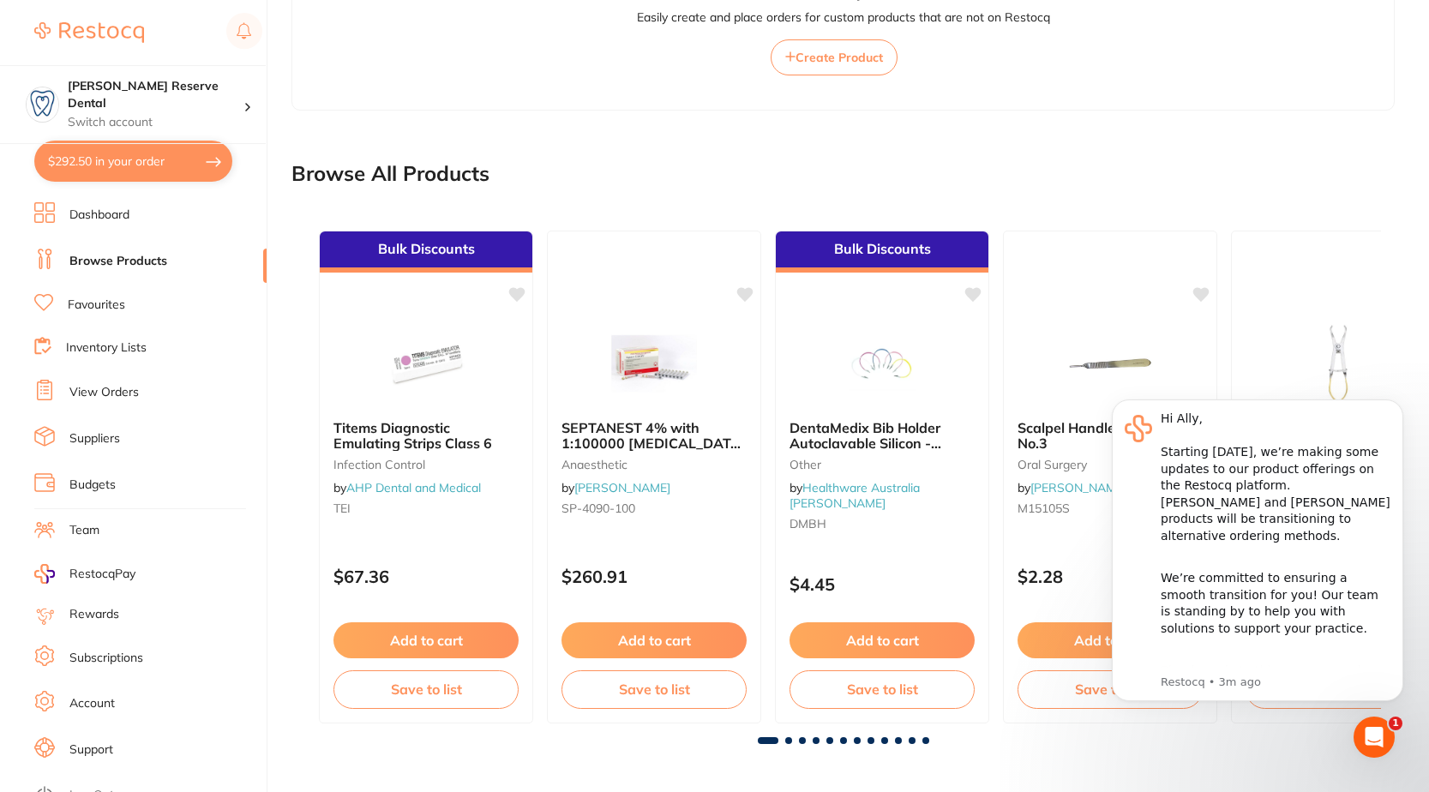
click at [123, 489] on li "Budgets" at bounding box center [150, 485] width 232 height 26
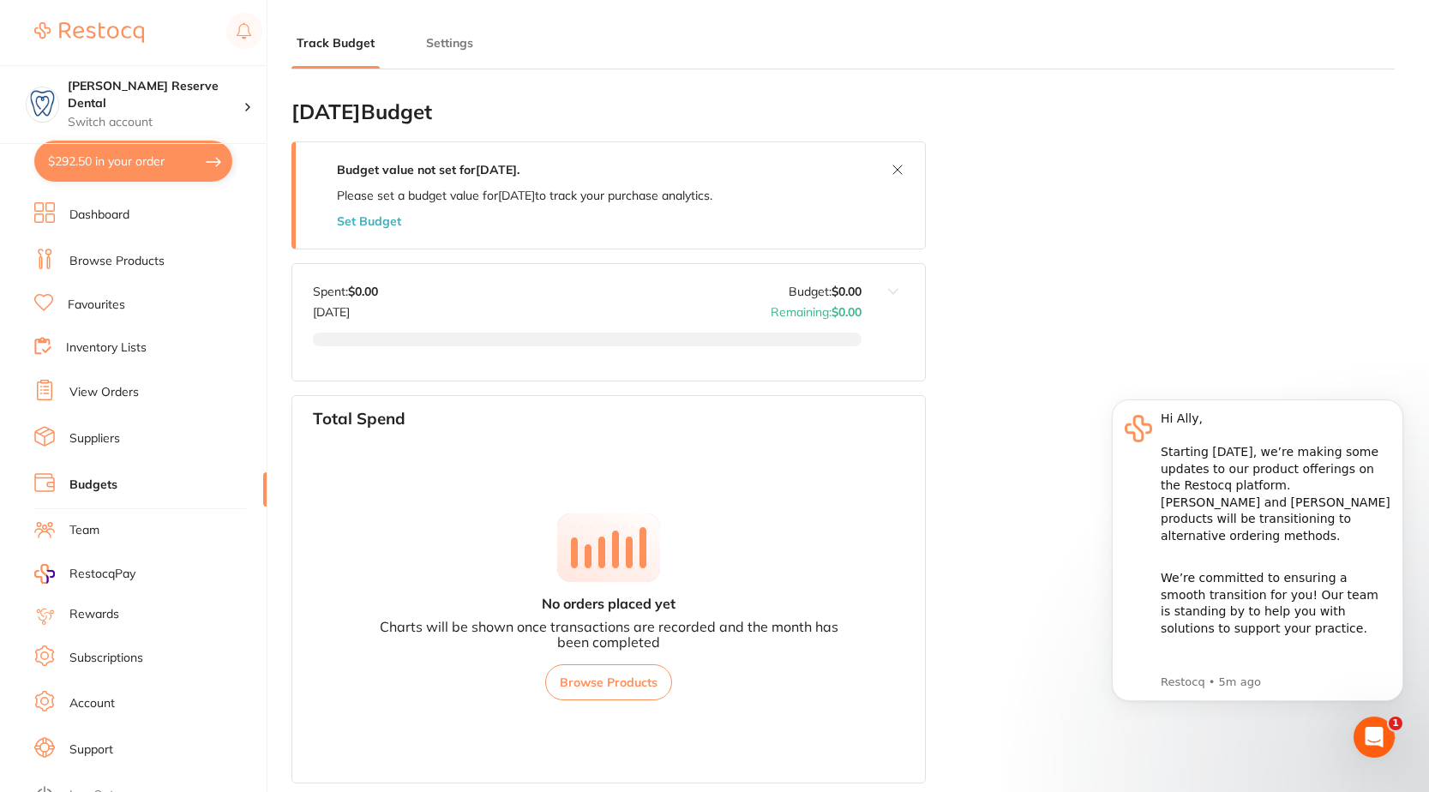
click at [181, 222] on li "Dashboard" at bounding box center [150, 215] width 232 height 26
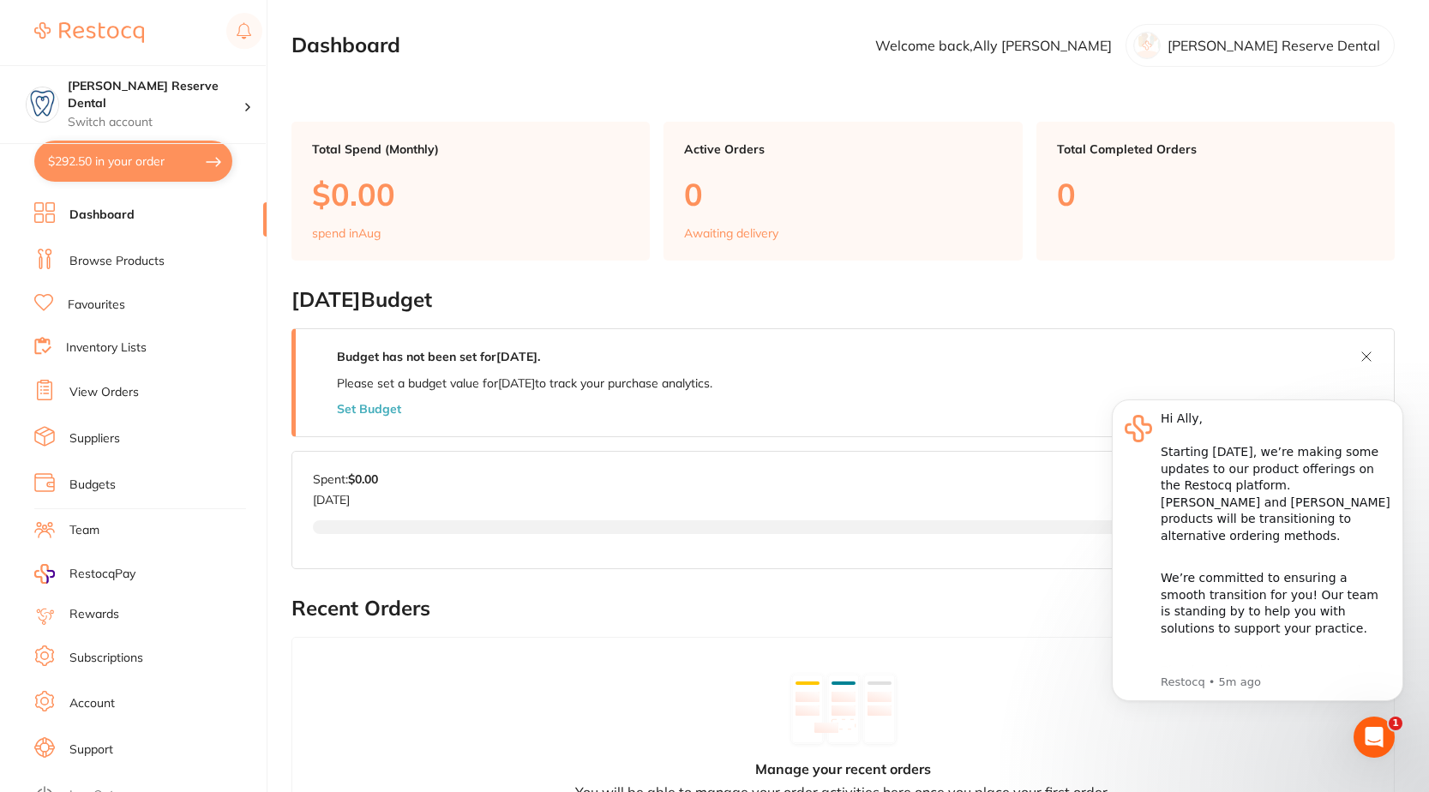
click at [140, 169] on button "$292.50 in your order" at bounding box center [133, 161] width 198 height 41
checkbox input "true"
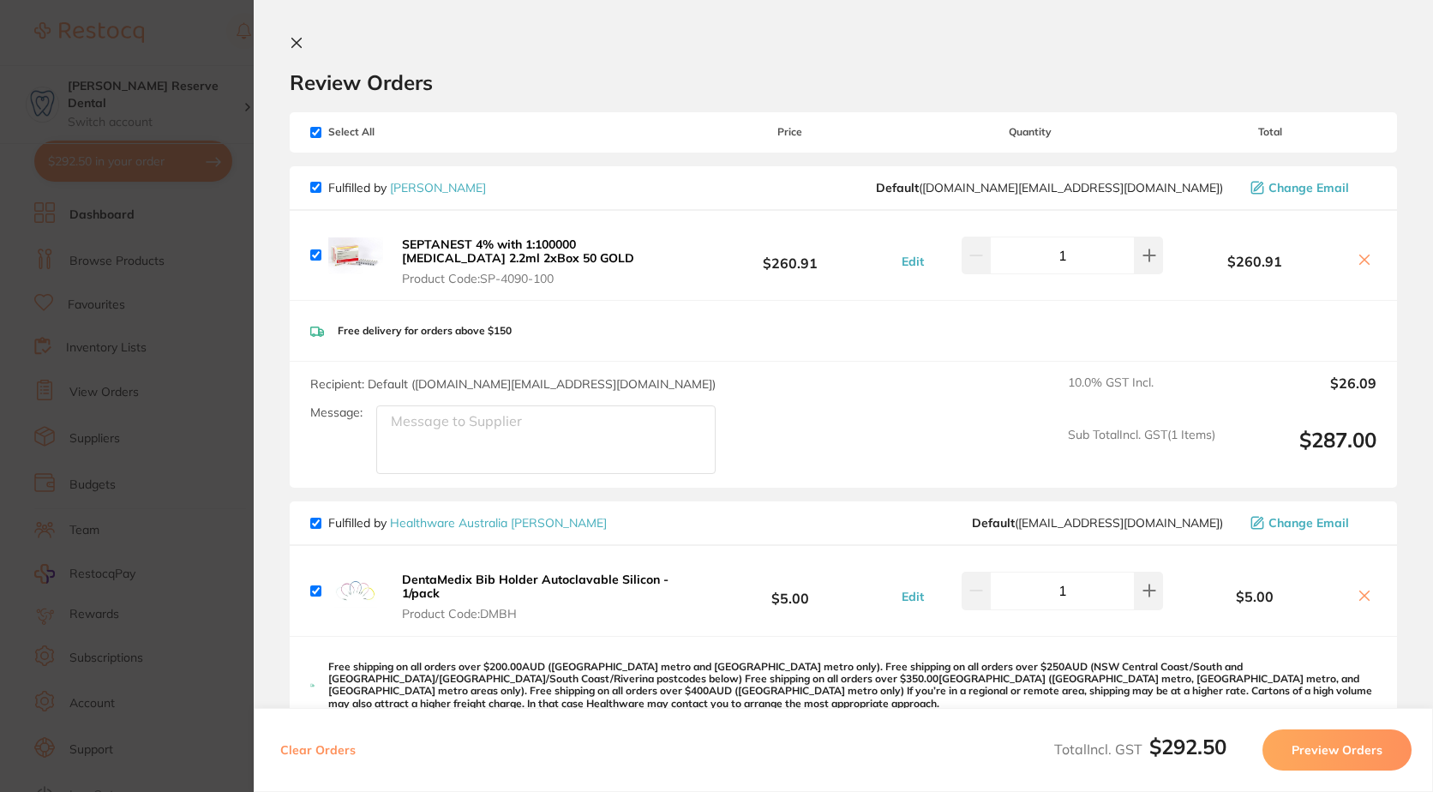
click at [297, 46] on icon at bounding box center [297, 43] width 14 height 14
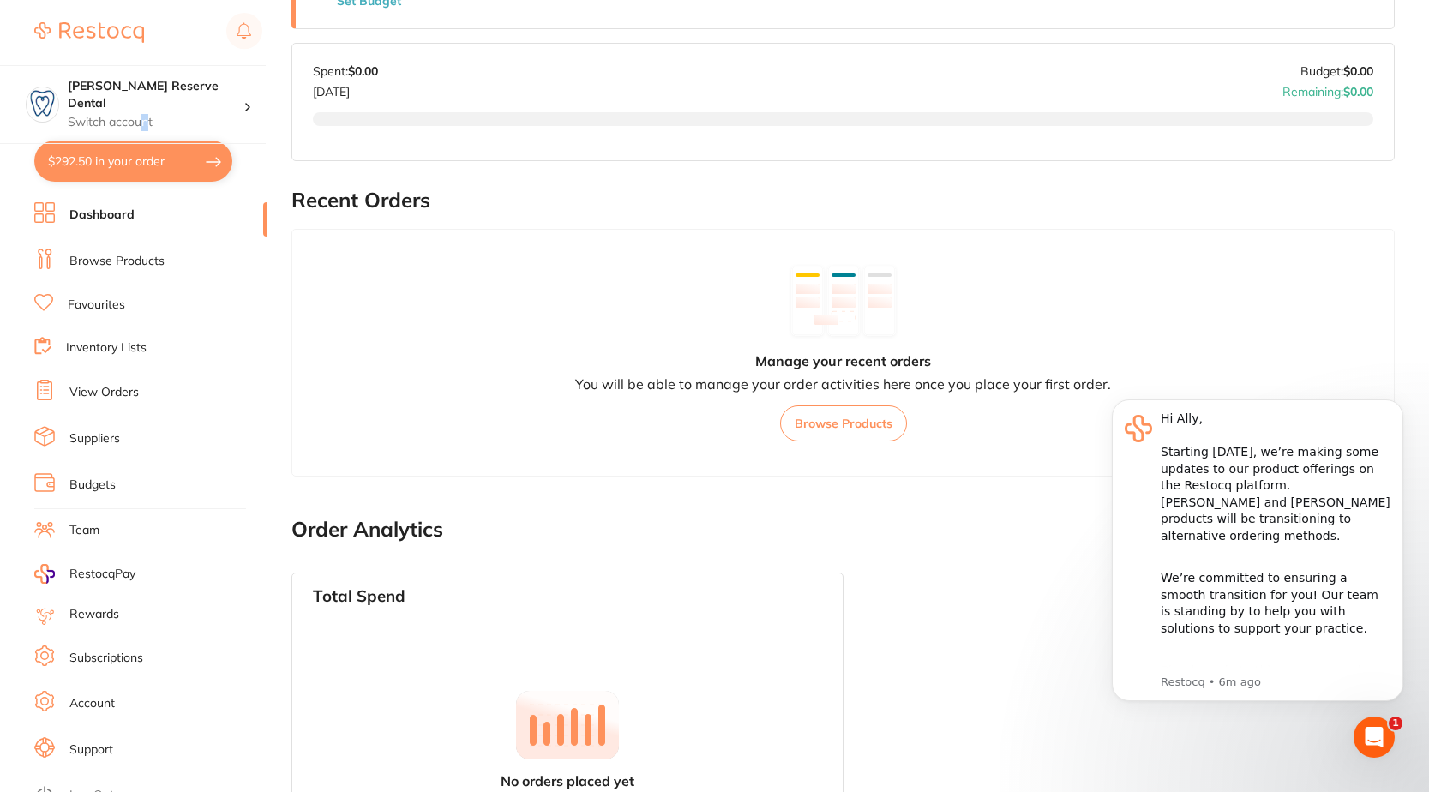
click at [148, 128] on section "[PERSON_NAME] Reserve Dental Switch account [PERSON_NAME] Reserve Dental $292.5…" at bounding box center [133, 396] width 267 height 792
drag, startPoint x: 148, startPoint y: 128, endPoint x: 99, endPoint y: 95, distance: 58.7
click at [99, 95] on div "[PERSON_NAME] Reserve Dental Switch account" at bounding box center [156, 104] width 176 height 53
drag, startPoint x: 99, startPoint y: 95, endPoint x: 251, endPoint y: 191, distance: 179.5
click at [251, 191] on section "[PERSON_NAME] Reserve Dental Switch account [PERSON_NAME] Reserve Dental $292.5…" at bounding box center [133, 396] width 267 height 792
